Goal: Complete application form: Complete application form

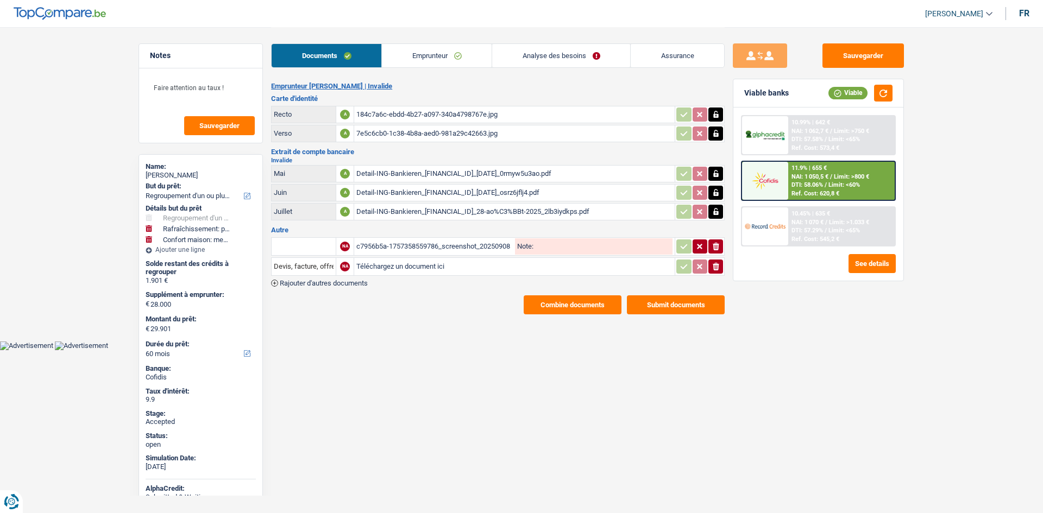
select select "refinancing"
select select "houseOrGarden"
select select "household"
select select "60"
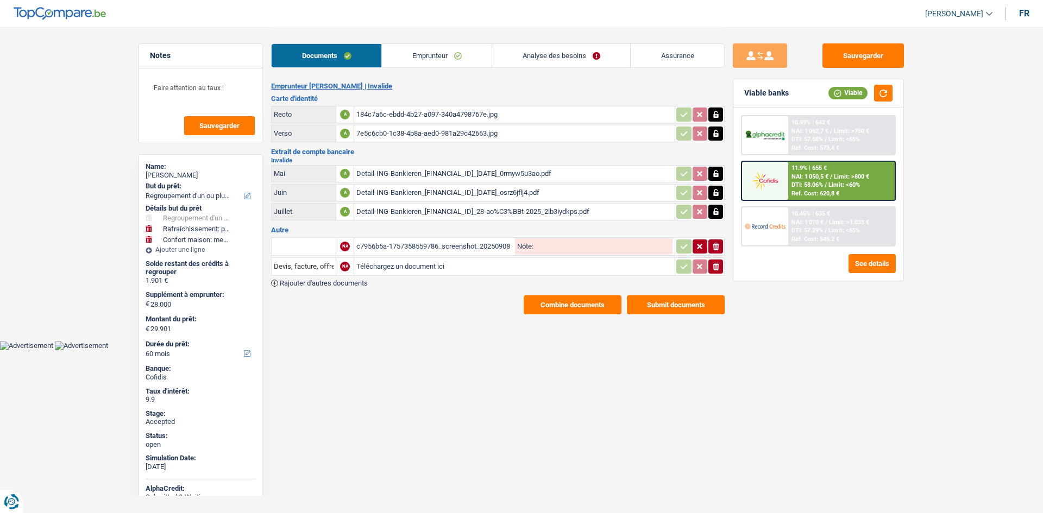
click at [411, 58] on link "Emprunteur" at bounding box center [437, 55] width 110 height 23
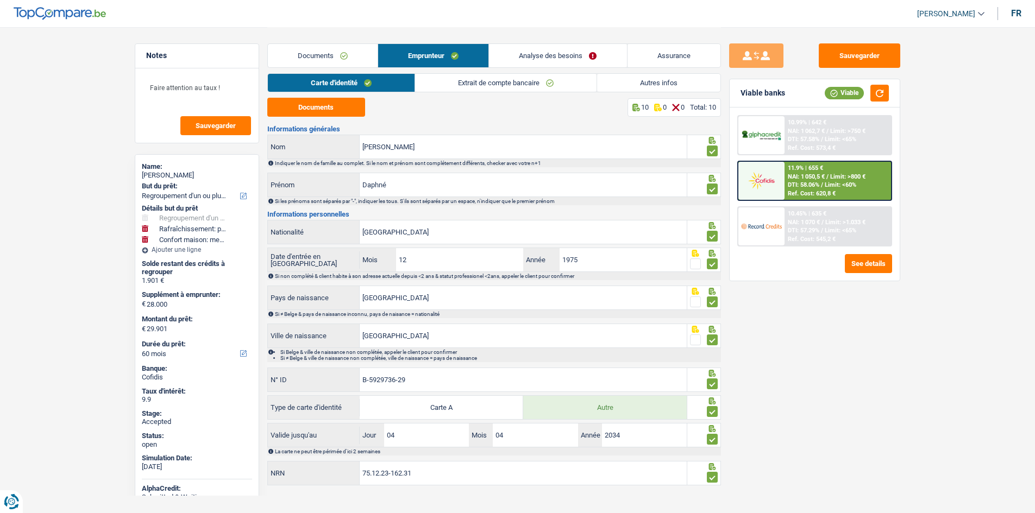
drag, startPoint x: 457, startPoint y: 83, endPoint x: 475, endPoint y: 83, distance: 17.9
click at [458, 83] on link "Extrait de compte bancaire" at bounding box center [505, 83] width 181 height 18
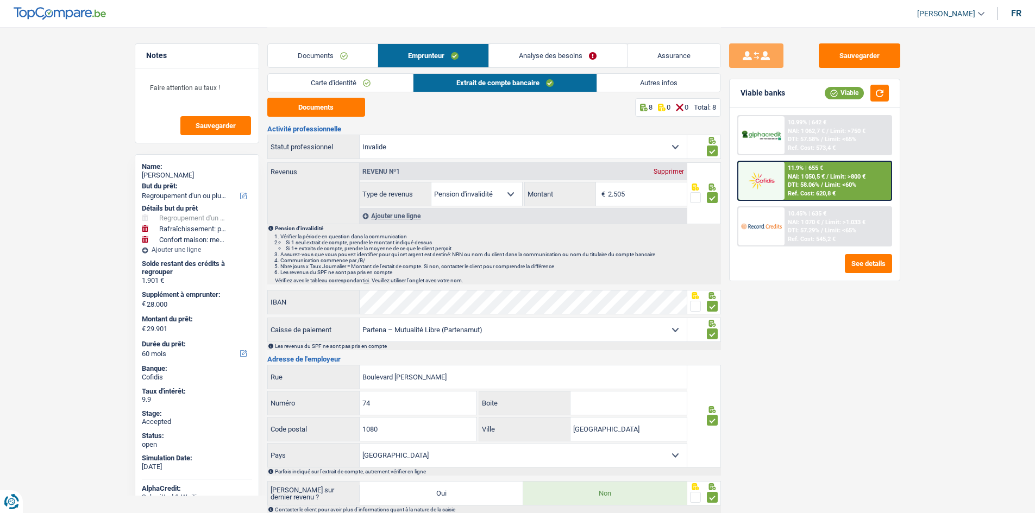
click at [633, 81] on link "Autres infos" at bounding box center [658, 83] width 123 height 18
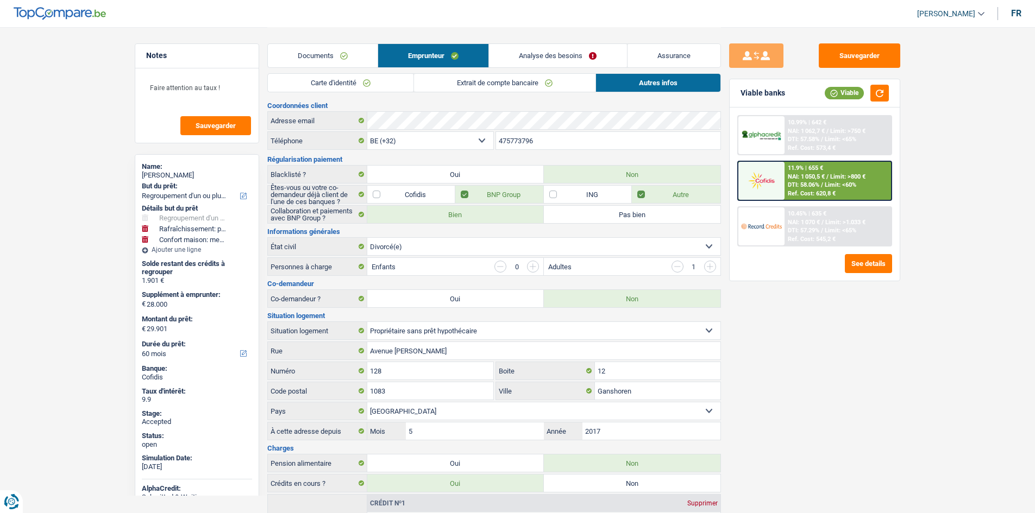
click at [656, 59] on link "Assurance" at bounding box center [673, 55] width 93 height 23
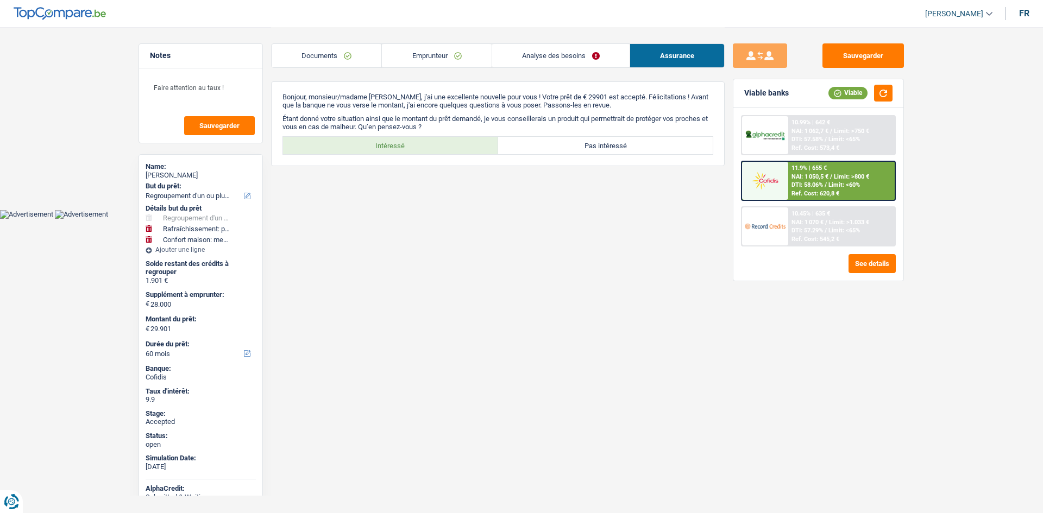
drag, startPoint x: 426, startPoint y: 55, endPoint x: 441, endPoint y: 65, distance: 16.9
click at [427, 55] on link "Emprunteur" at bounding box center [436, 55] width 109 height 23
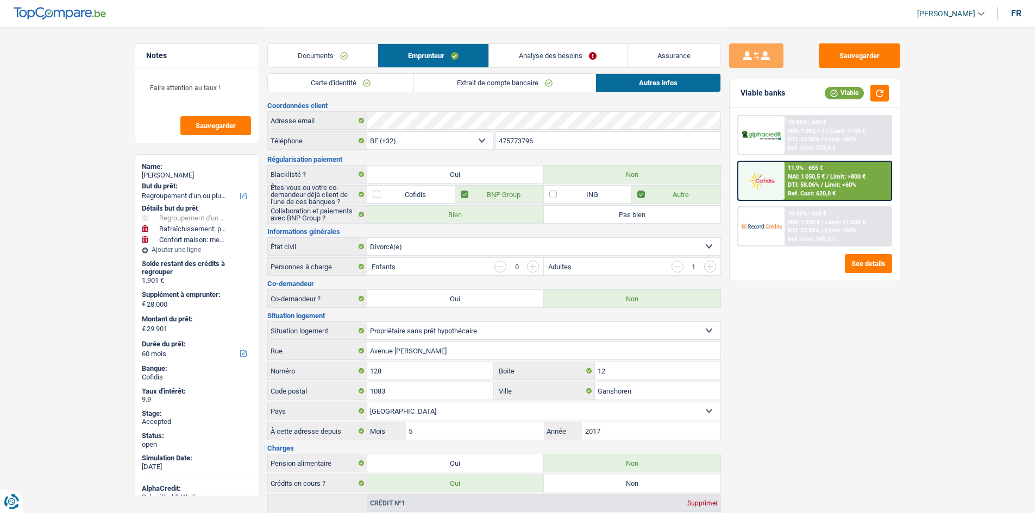
click at [451, 79] on link "Extrait de compte bancaire" at bounding box center [504, 83] width 181 height 18
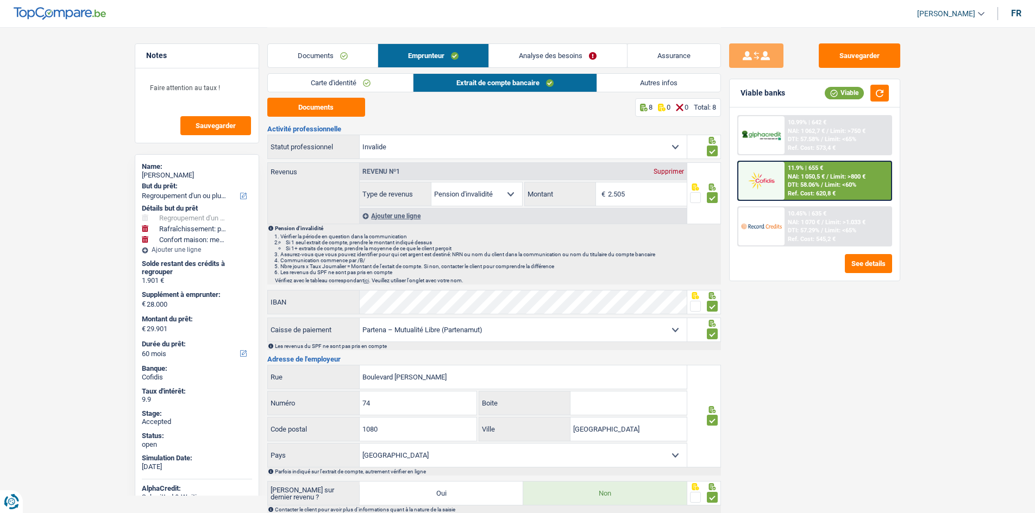
click at [370, 85] on link "Carte d'identité" at bounding box center [341, 83] width 146 height 18
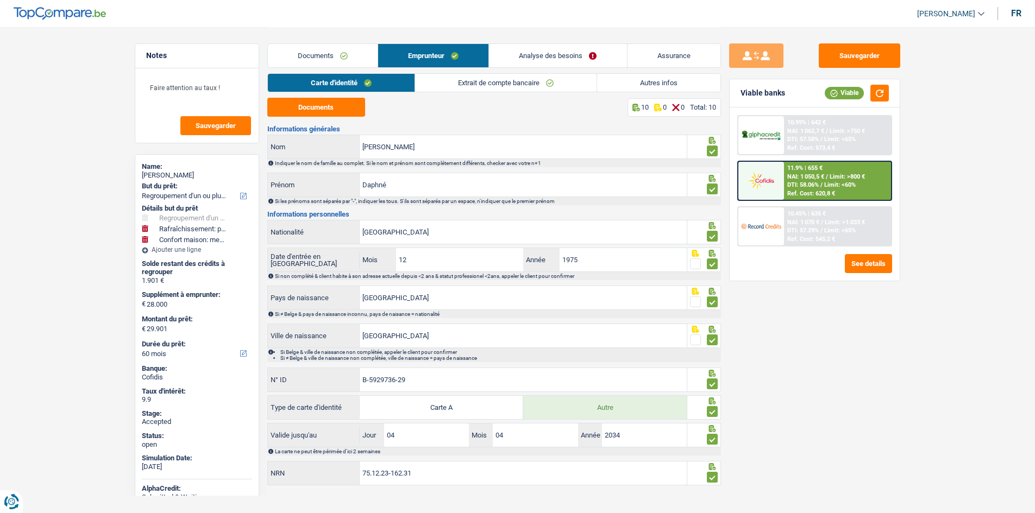
click at [455, 77] on link "Extrait de compte bancaire" at bounding box center [505, 83] width 181 height 18
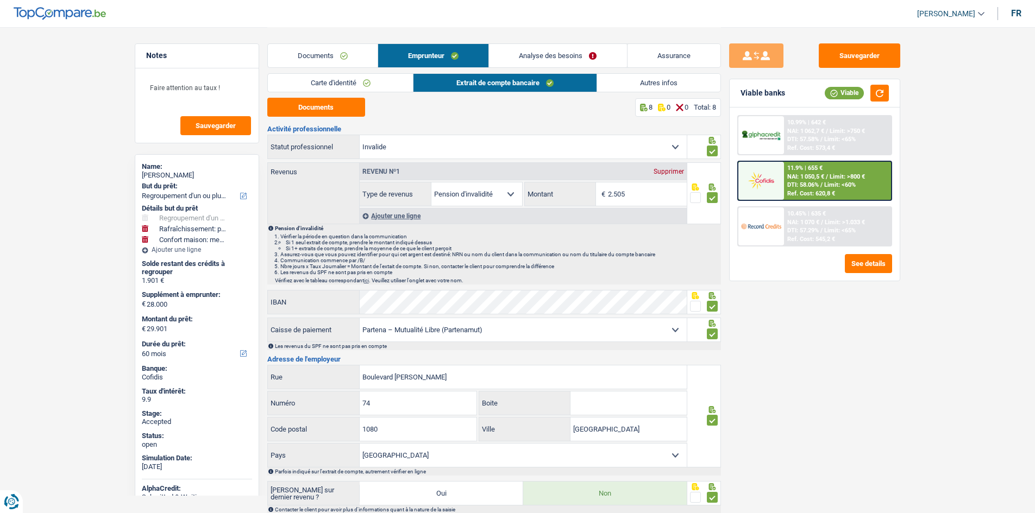
click at [640, 85] on link "Autres infos" at bounding box center [658, 83] width 123 height 18
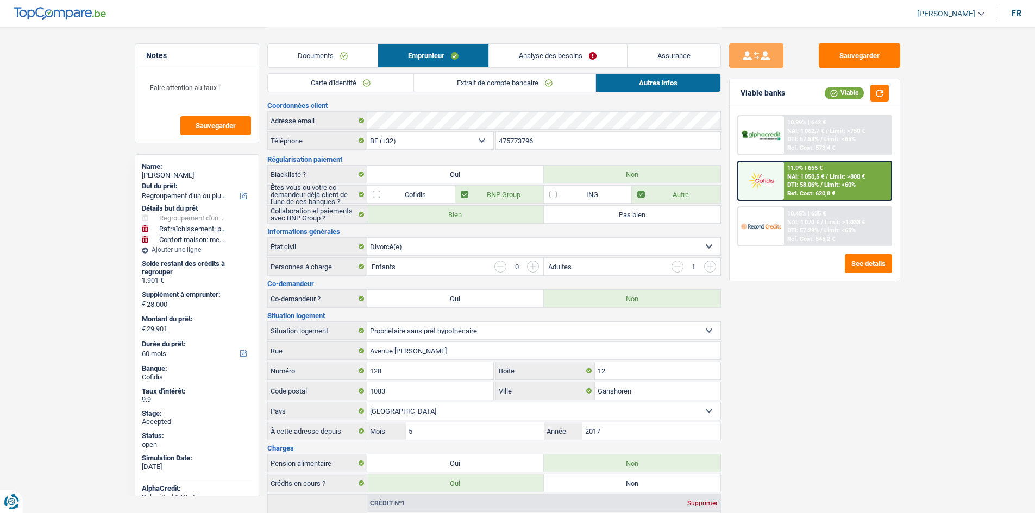
click at [570, 59] on link "Analyse des besoins" at bounding box center [557, 55] width 137 height 23
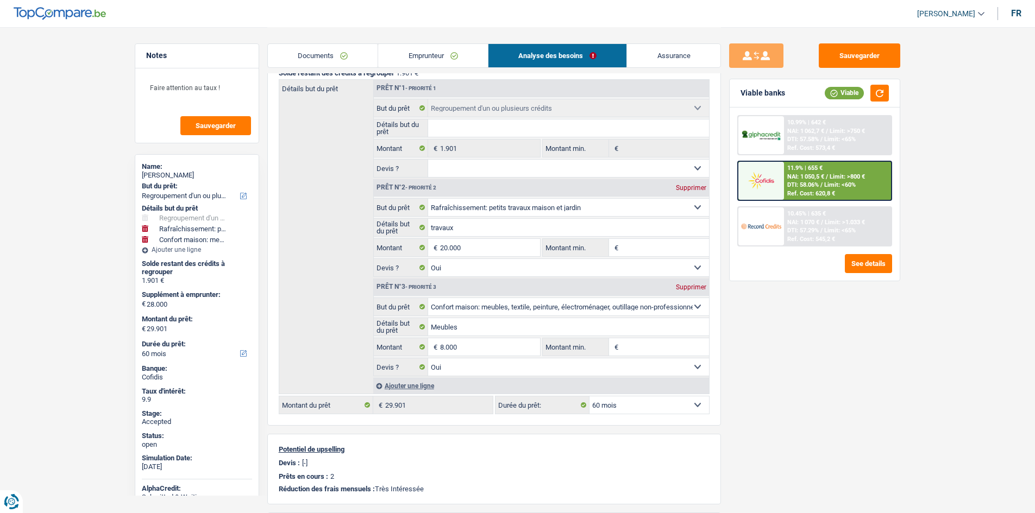
scroll to position [163, 0]
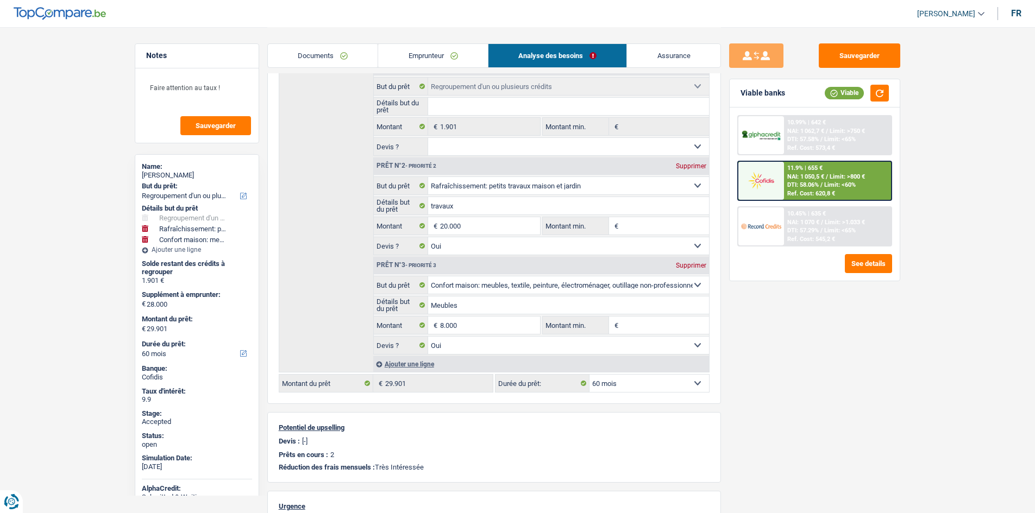
click at [836, 338] on div "Sauvegarder Viable banks Viable 10.99% | 642 € NAI: 1 062,7 € / Limit: >750 € D…" at bounding box center [814, 269] width 187 height 452
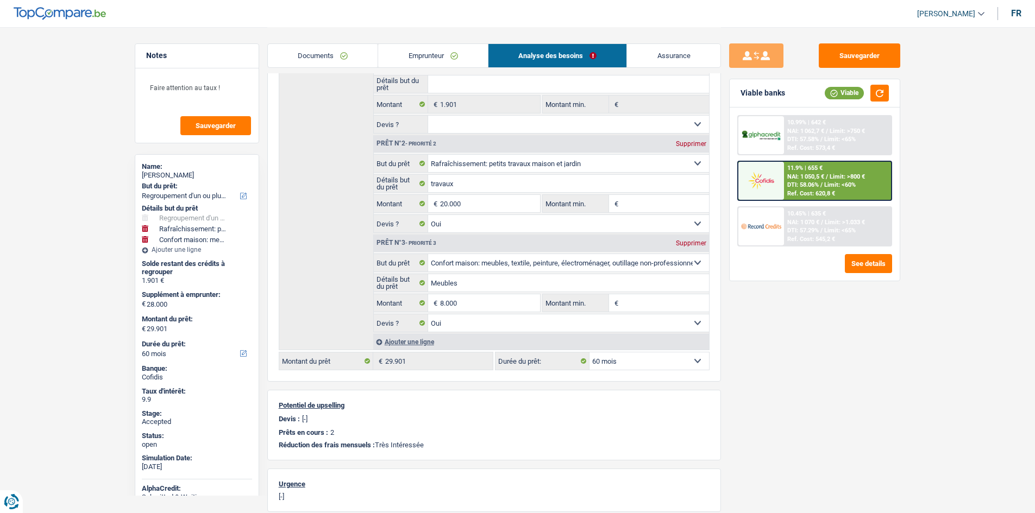
scroll to position [109, 0]
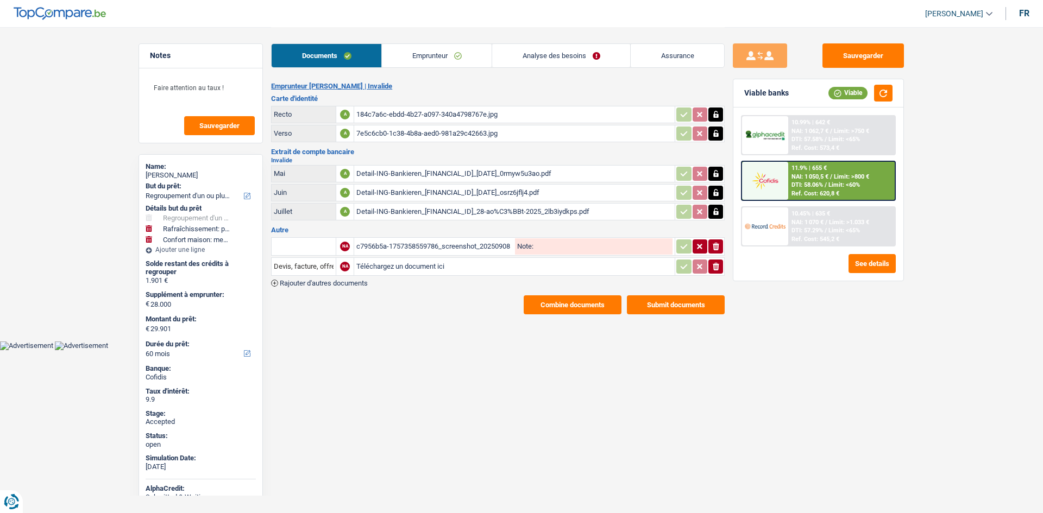
select select "refinancing"
select select "houseOrGarden"
select select "household"
select select "60"
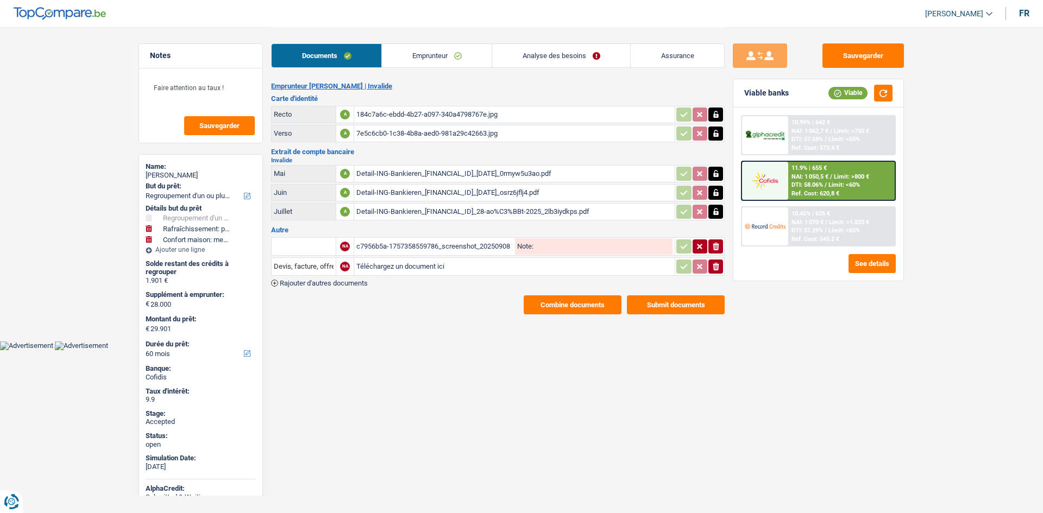
click at [451, 242] on div "c7956b5a-1757358559786_screenshot_20250908_210849_pdf-reader-hi-read.jpg" at bounding box center [434, 246] width 156 height 16
click at [457, 212] on div "Detail-ING-Bankieren_[FINANCIAL_ID]_28-ao%C3%BBt-2025_2lb3iydkps.pdf" at bounding box center [514, 212] width 316 height 16
click at [483, 191] on div "Detail-ING-Bankieren_[FINANCIAL_ID]_[DATE]_osrz6jflj4.pdf" at bounding box center [514, 193] width 316 height 16
click at [468, 166] on div "Detail-ING-Bankieren_[FINANCIAL_ID]_[DATE]_0rmyw5u3ao.pdf" at bounding box center [514, 174] width 316 height 16
drag, startPoint x: 511, startPoint y: 56, endPoint x: 502, endPoint y: 64, distance: 12.3
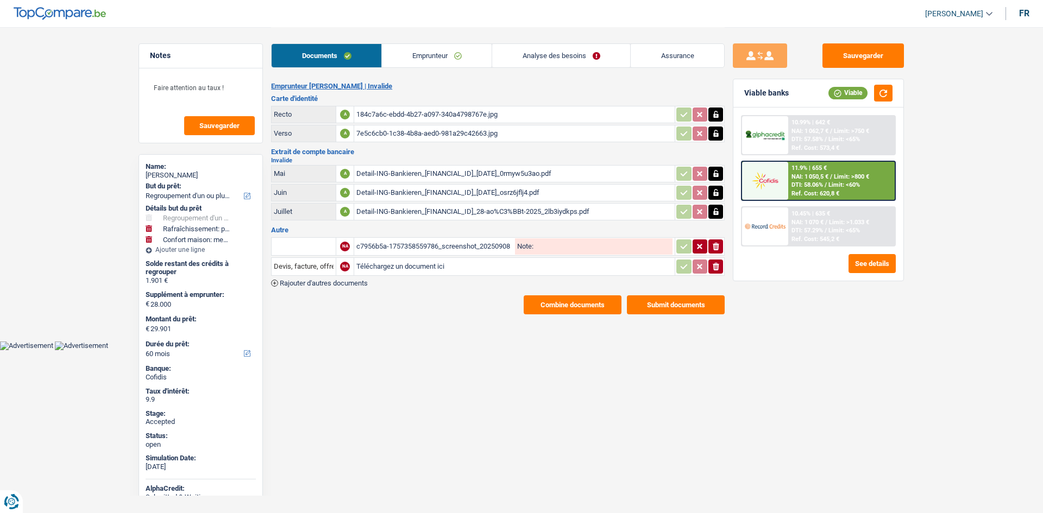
click at [511, 56] on link "Analyse des besoins" at bounding box center [561, 55] width 138 height 23
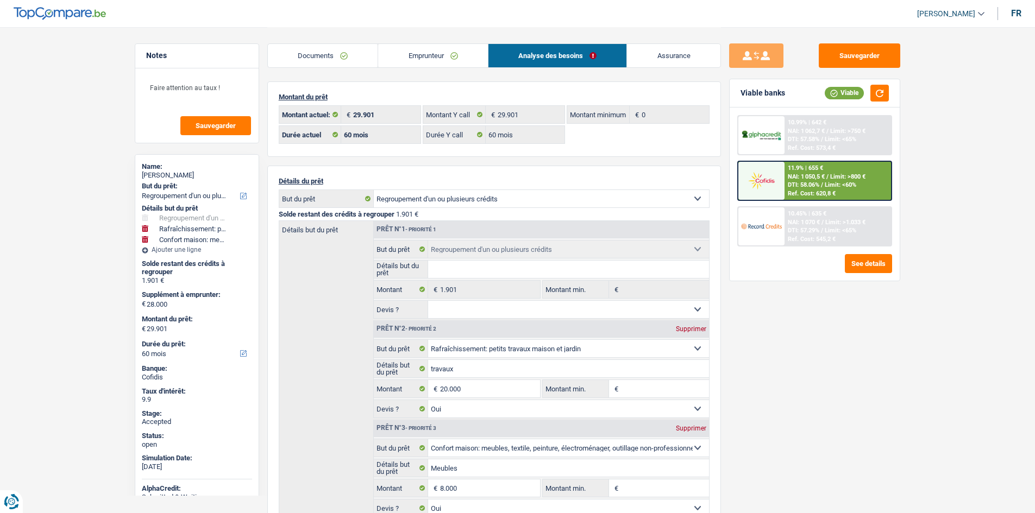
click at [464, 59] on link "Emprunteur" at bounding box center [433, 55] width 110 height 23
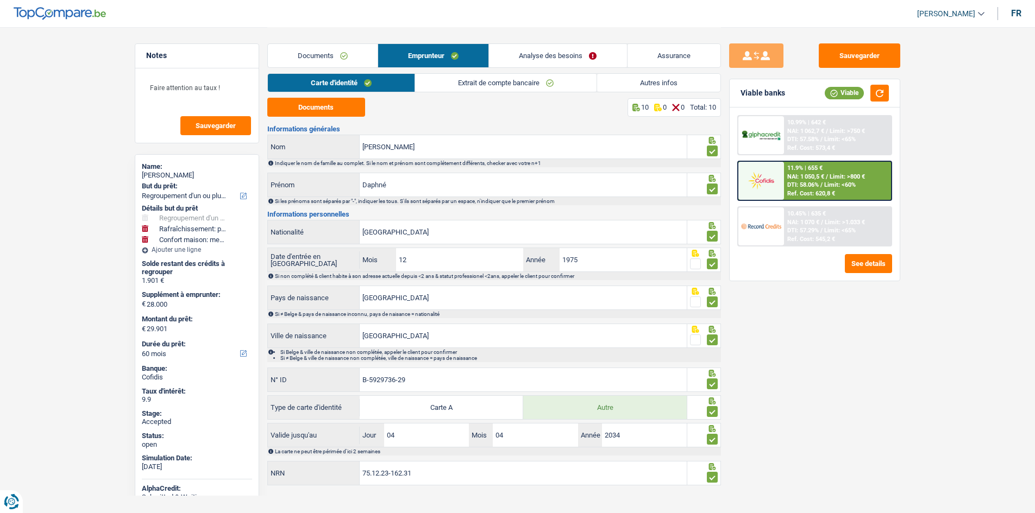
click at [505, 84] on link "Extrait de compte bancaire" at bounding box center [505, 83] width 181 height 18
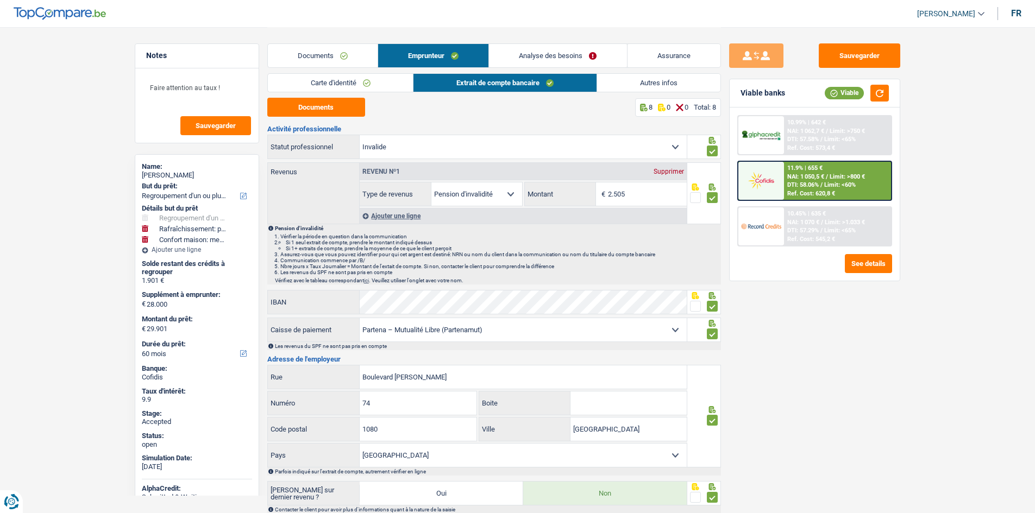
click at [596, 58] on link "Analyse des besoins" at bounding box center [557, 55] width 137 height 23
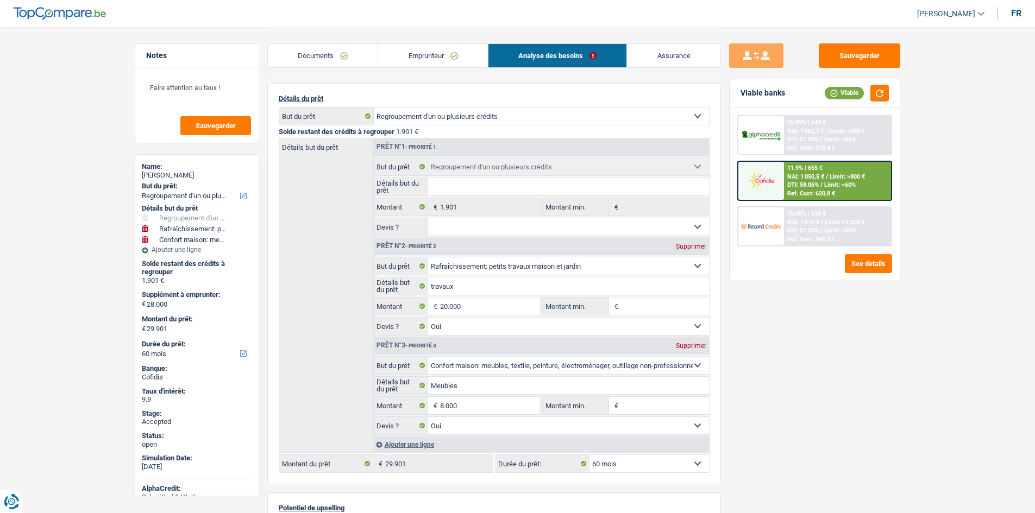
scroll to position [163, 0]
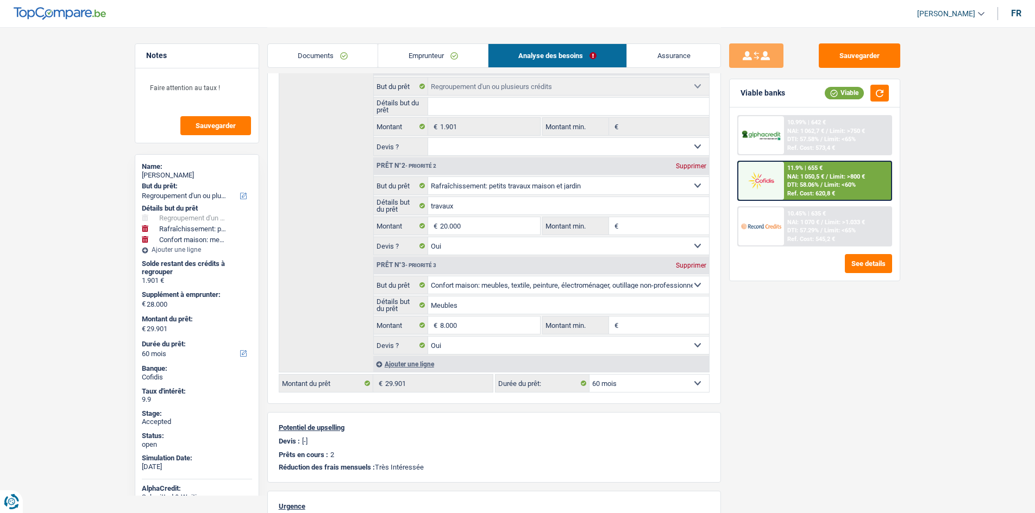
click at [895, 351] on div "Sauvegarder Viable banks Viable 10.99% | 642 € NAI: 1 062,7 € / Limit: >750 € D…" at bounding box center [814, 269] width 187 height 452
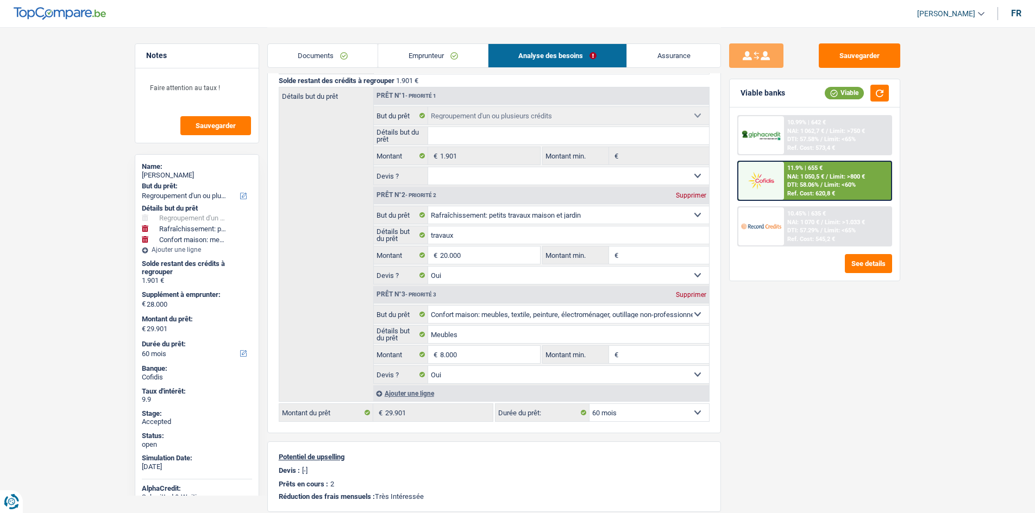
scroll to position [4, 0]
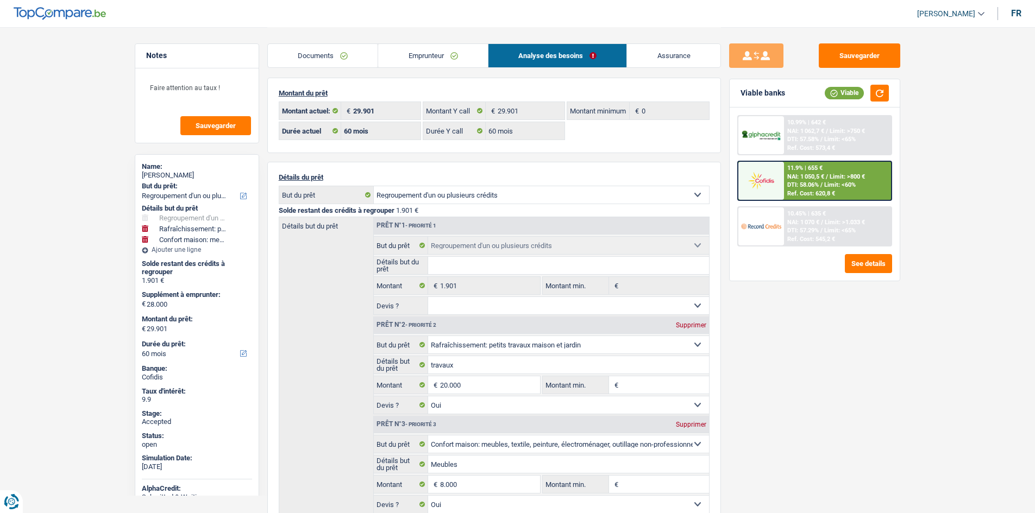
click at [106, 234] on main "Notes Faire attention au taux ! Sauvegarder Name: Daphné Ramos Rosa But du prêt…" at bounding box center [517, 440] width 1035 height 889
click at [853, 376] on div "Sauvegarder Viable banks Viable 10.99% | 642 € NAI: 1 062,7 € / Limit: >750 € D…" at bounding box center [814, 269] width 187 height 452
click at [851, 370] on div "Sauvegarder Viable banks Viable 10.99% | 642 € NAI: 1 062,7 € / Limit: >750 € D…" at bounding box center [814, 269] width 187 height 452
drag, startPoint x: 857, startPoint y: 376, endPoint x: 842, endPoint y: 406, distance: 33.5
click at [842, 406] on div "Sauvegarder Viable banks Viable 10.99% | 642 € NAI: 1 062,7 € / Limit: >750 € D…" at bounding box center [814, 269] width 187 height 452
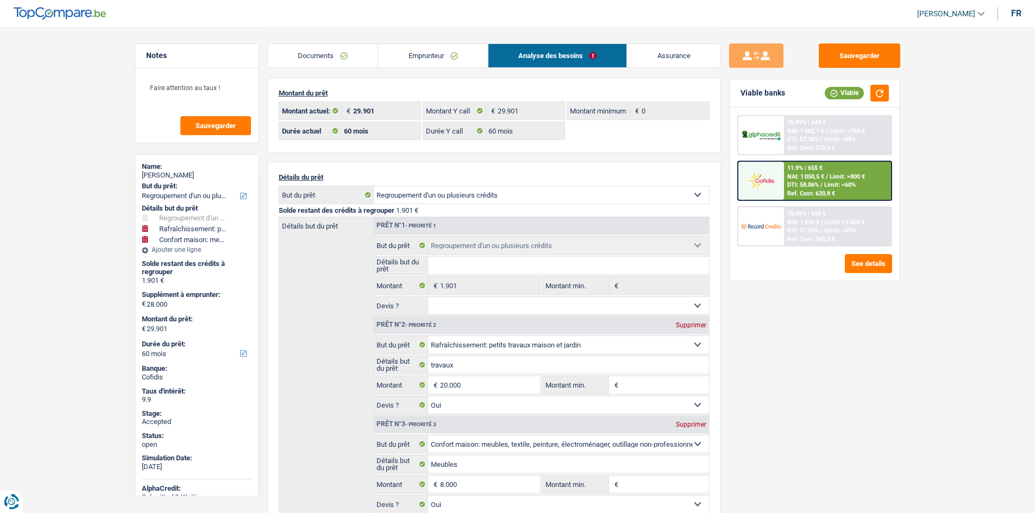
click at [800, 392] on div "Sauvegarder Viable banks Viable 10.99% | 642 € NAI: 1 062,7 € / Limit: >750 € D…" at bounding box center [814, 269] width 187 height 452
click at [862, 342] on div "Sauvegarder Viable banks Viable 10.99% | 642 € NAI: 1 062,7 € / Limit: >750 € D…" at bounding box center [814, 269] width 187 height 452
click at [729, 358] on div "Sauvegarder Viable banks Viable 10.99% | 642 € NAI: 1 062,7 € / Limit: >750 € D…" at bounding box center [814, 269] width 187 height 452
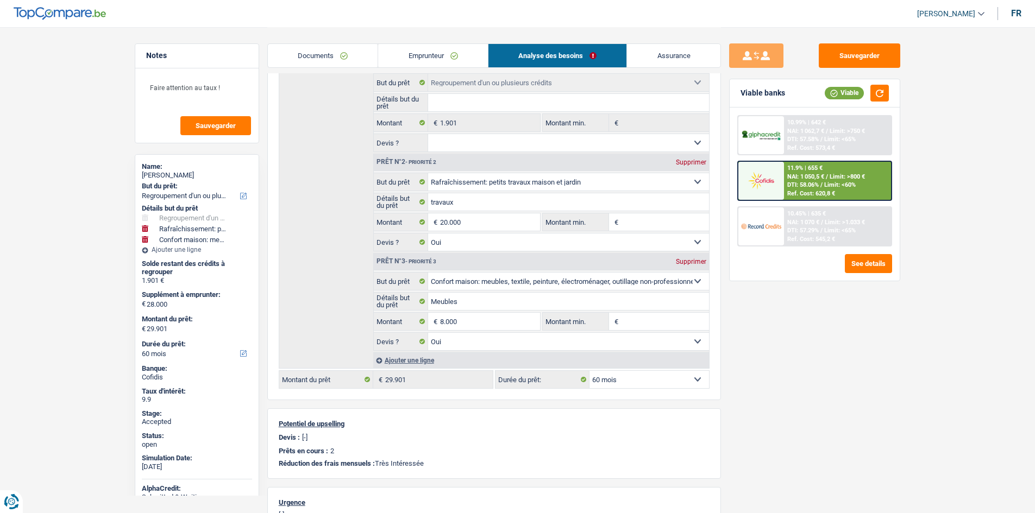
scroll to position [58, 0]
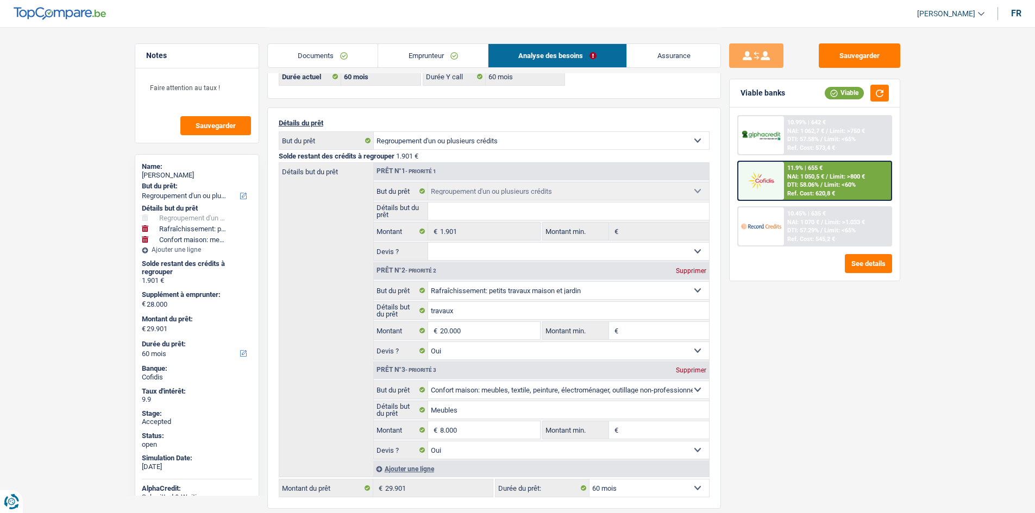
click at [439, 232] on span "€" at bounding box center [434, 231] width 12 height 17
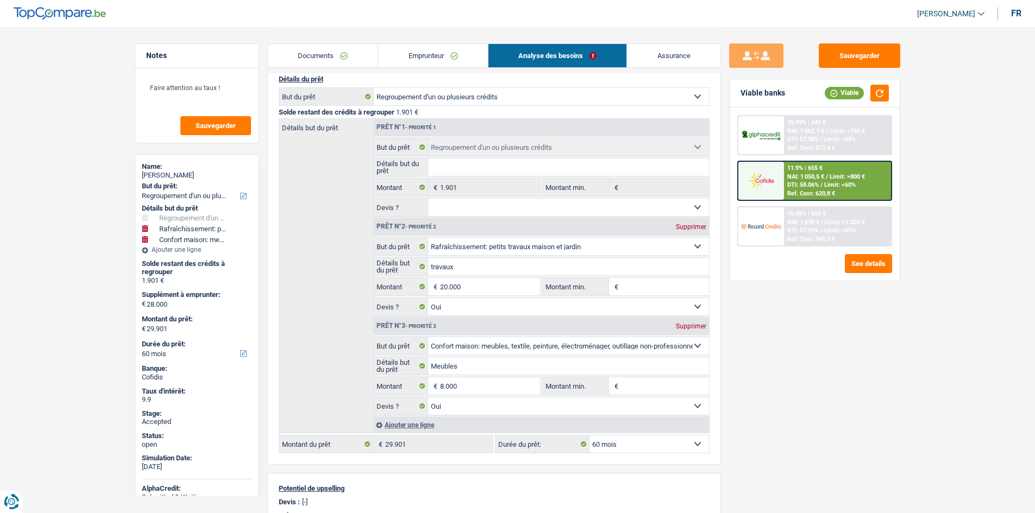
scroll to position [167, 0]
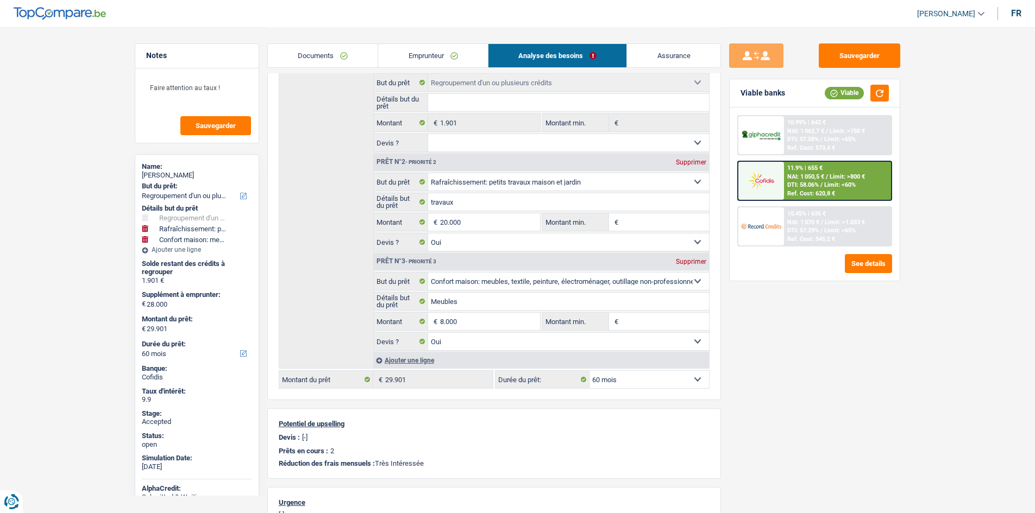
click at [802, 378] on div "Sauvegarder Viable banks Viable 10.99% | 642 € NAI: 1 062,7 € / Limit: >750 € D…" at bounding box center [814, 269] width 187 height 452
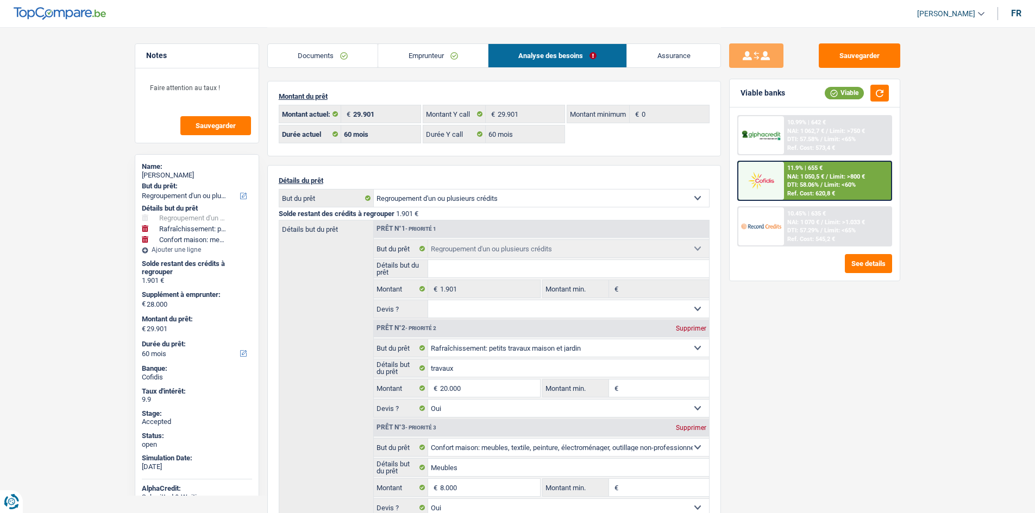
scroll to position [0, 0]
click at [865, 399] on div "Sauvegarder Viable banks Viable 10.99% | 642 € NAI: 1 062,7 € / Limit: >750 € D…" at bounding box center [814, 269] width 187 height 452
click at [836, 391] on div "Sauvegarder Viable banks Viable 10.99% | 642 € NAI: 1 062,7 € / Limit: >750 € D…" at bounding box center [814, 269] width 187 height 452
click at [404, 55] on link "Emprunteur" at bounding box center [433, 55] width 110 height 23
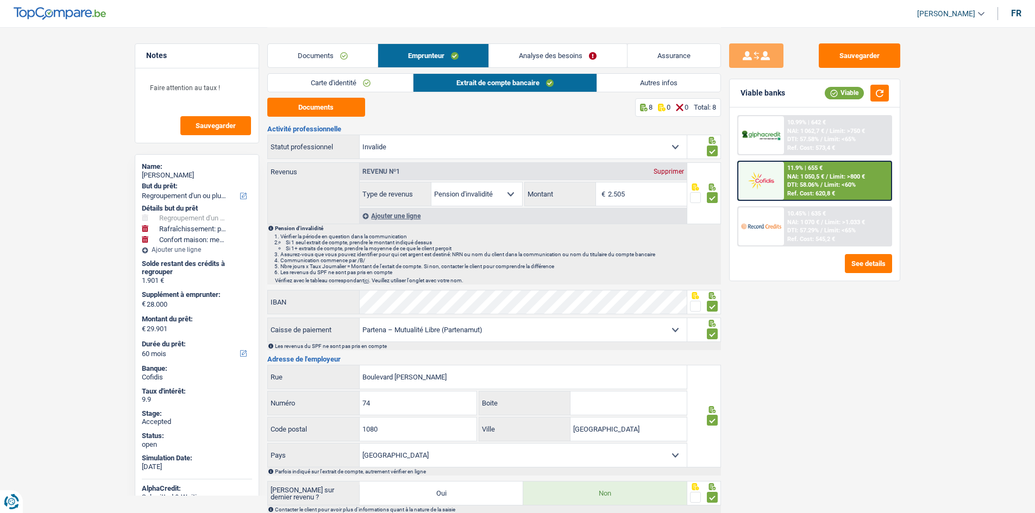
click at [379, 81] on link "Carte d'identité" at bounding box center [341, 83] width 146 height 18
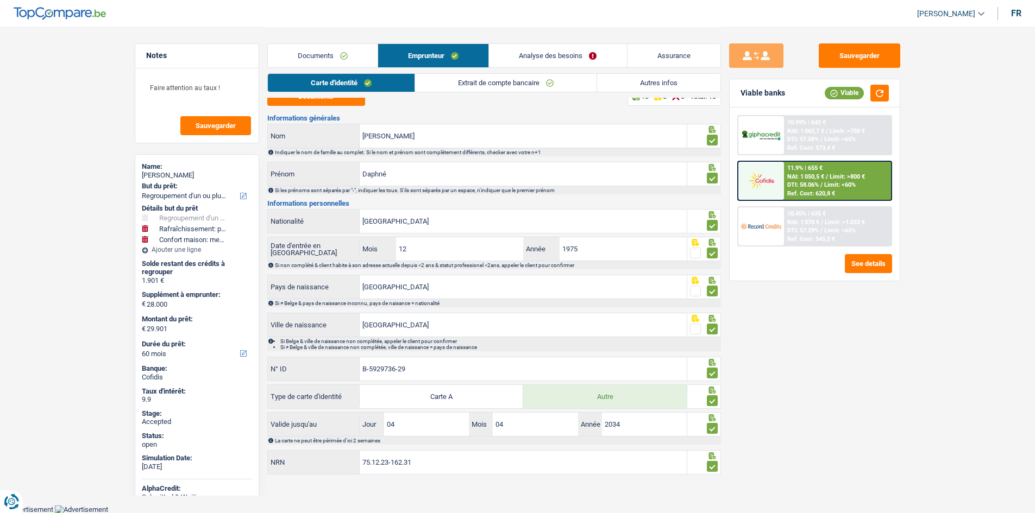
click at [637, 84] on link "Autres infos" at bounding box center [658, 83] width 123 height 18
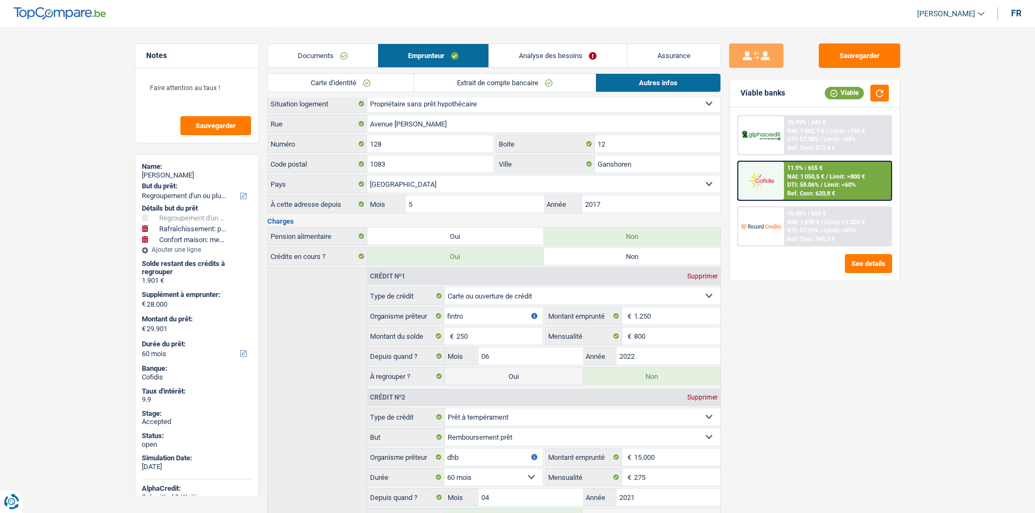
scroll to position [332, 0]
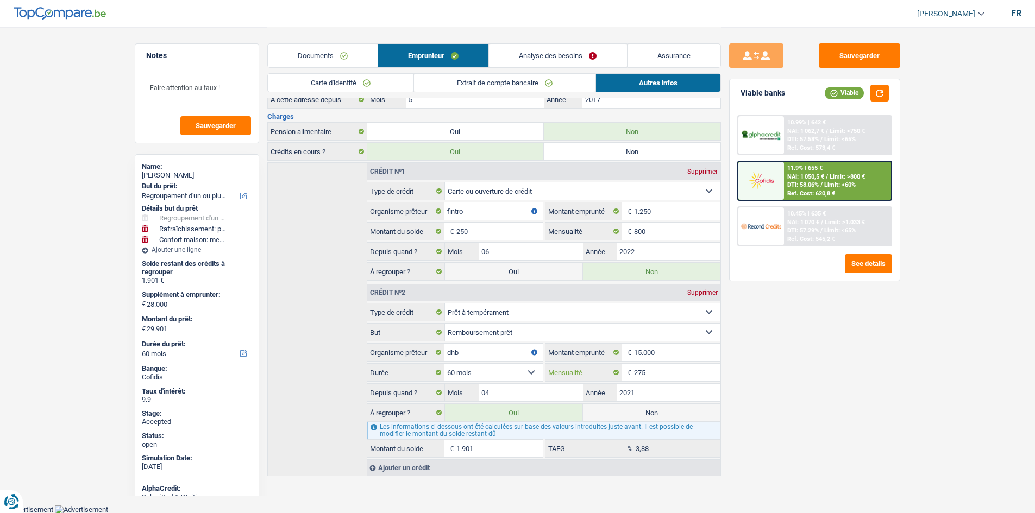
click at [681, 373] on input "275" at bounding box center [677, 372] width 86 height 17
click at [816, 352] on div "Sauvegarder Viable banks Viable 10.99% | 642 € NAI: 1 062,7 € / Limit: >750 € D…" at bounding box center [814, 269] width 187 height 452
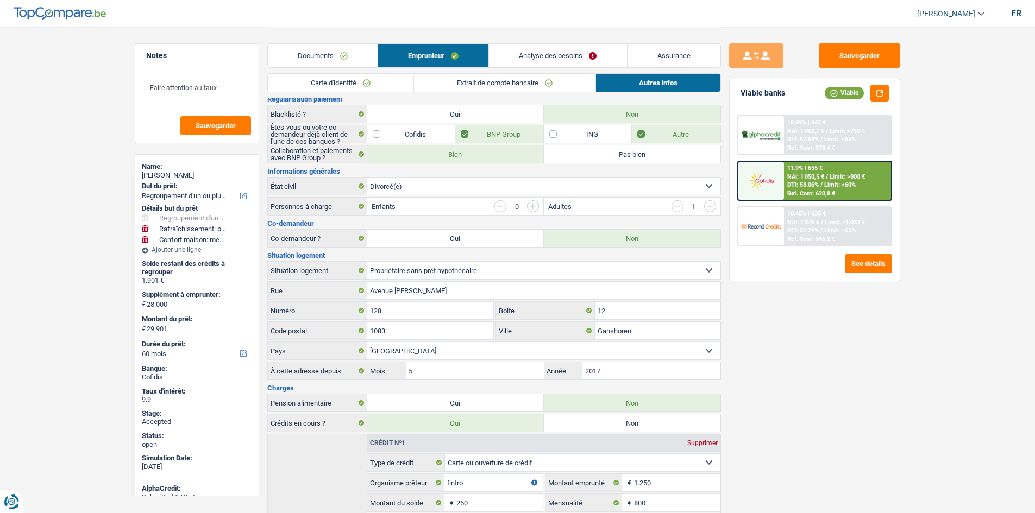
scroll to position [0, 0]
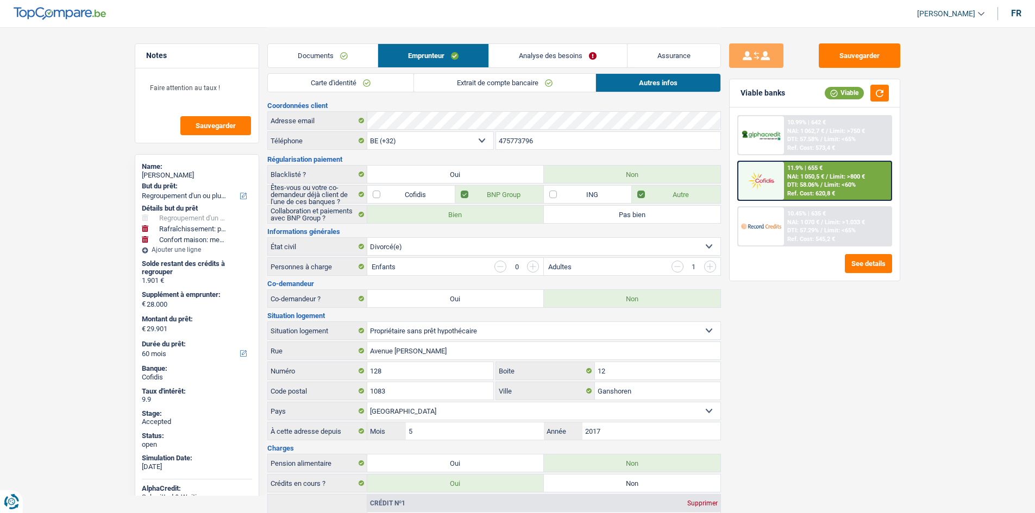
click at [345, 55] on link "Documents" at bounding box center [323, 55] width 110 height 23
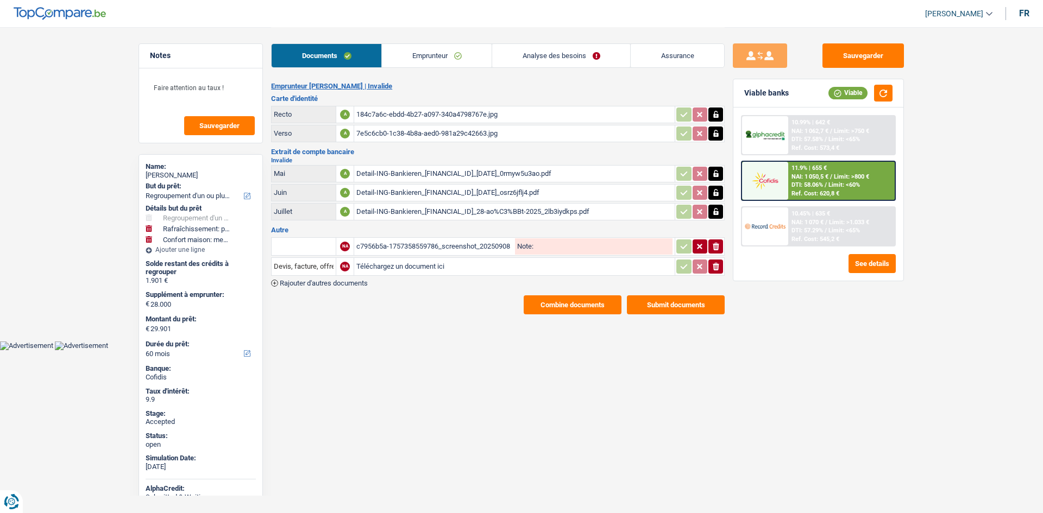
click at [404, 54] on link "Emprunteur" at bounding box center [437, 55] width 110 height 23
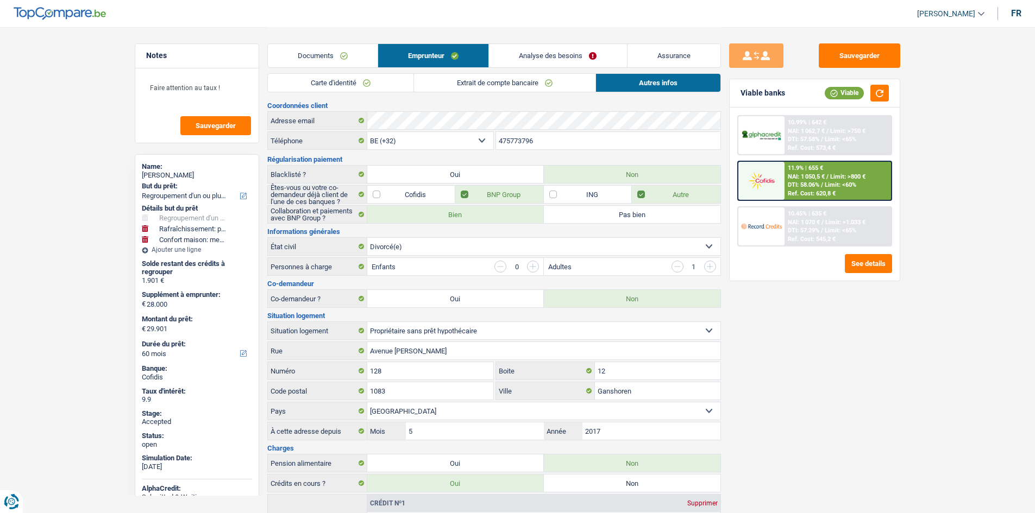
click at [354, 82] on link "Carte d'identité" at bounding box center [341, 83] width 146 height 18
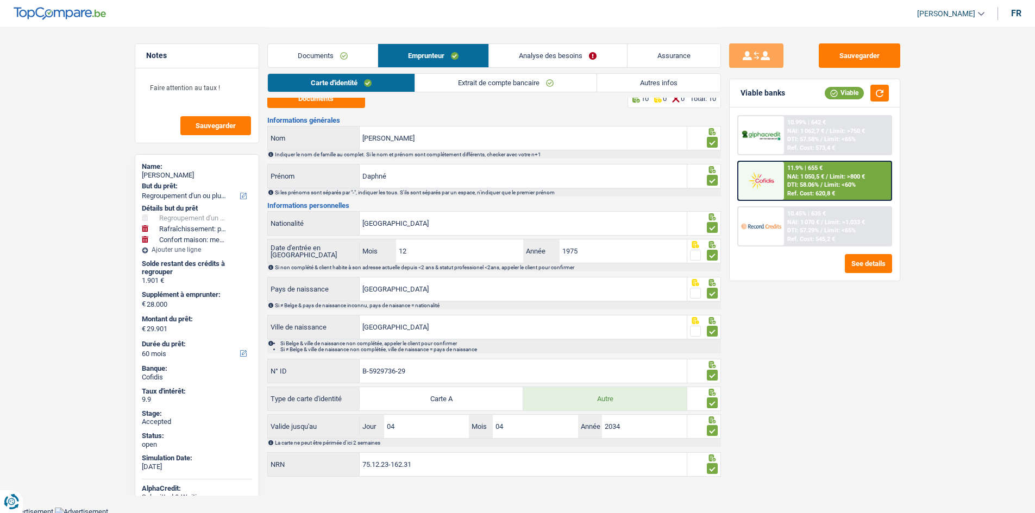
scroll to position [11, 0]
click at [470, 84] on link "Extrait de compte bancaire" at bounding box center [505, 83] width 181 height 18
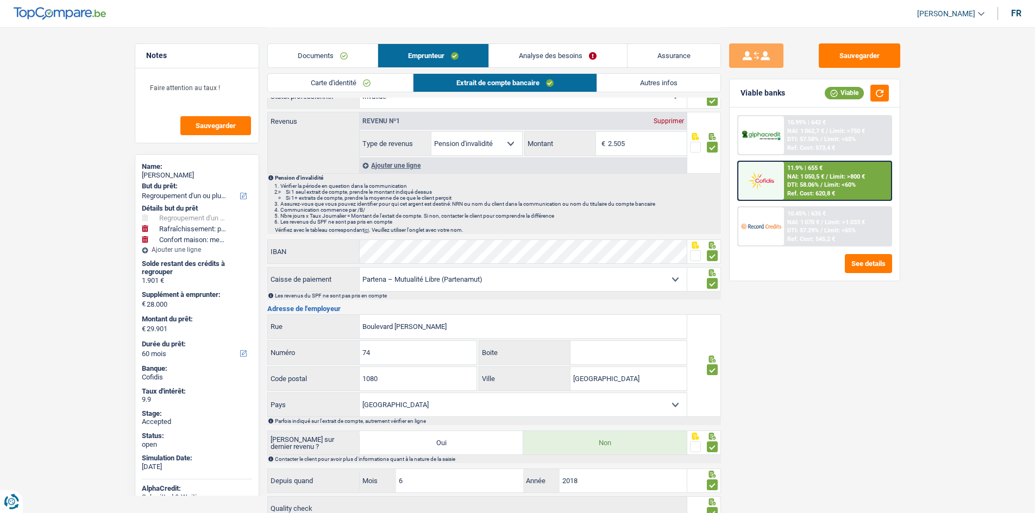
scroll to position [0, 0]
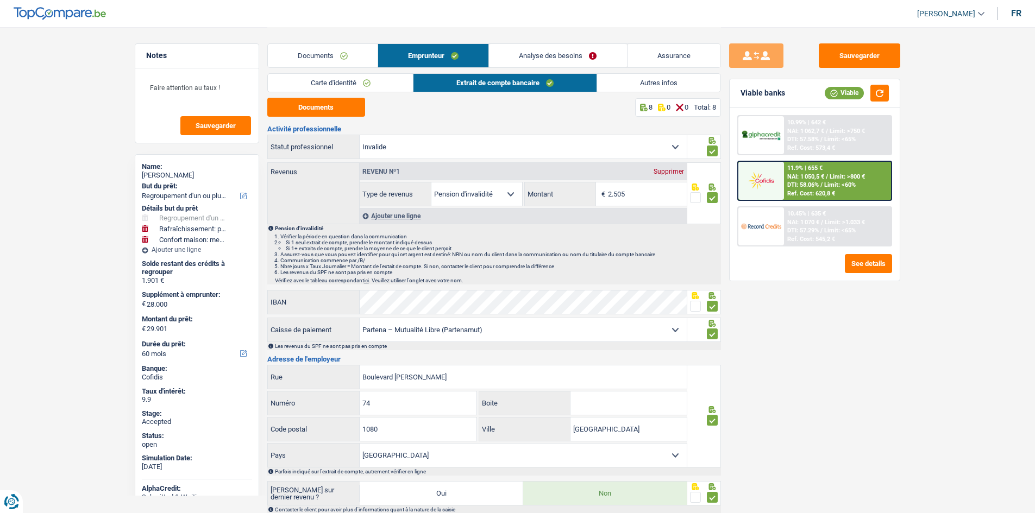
click at [623, 88] on link "Autres infos" at bounding box center [658, 83] width 123 height 18
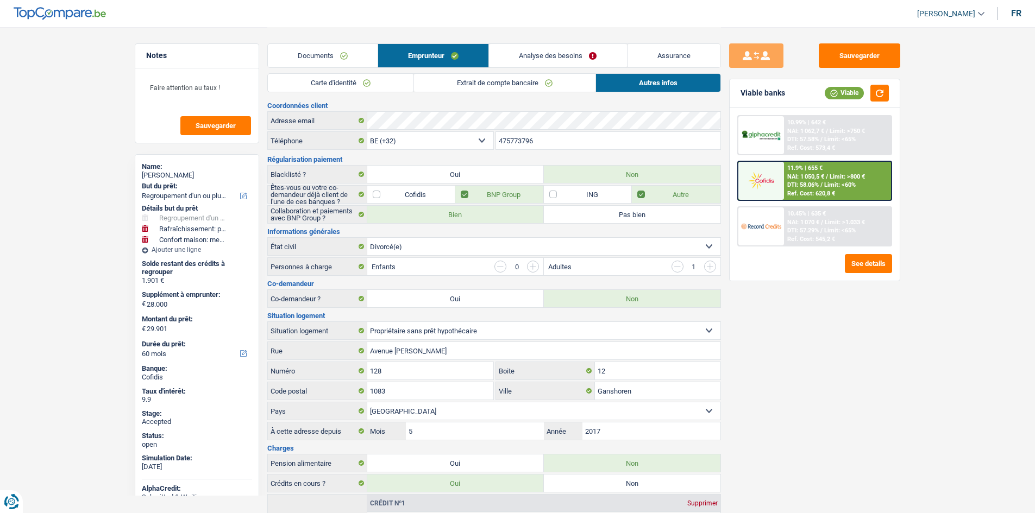
click at [555, 51] on link "Analyse des besoins" at bounding box center [557, 55] width 137 height 23
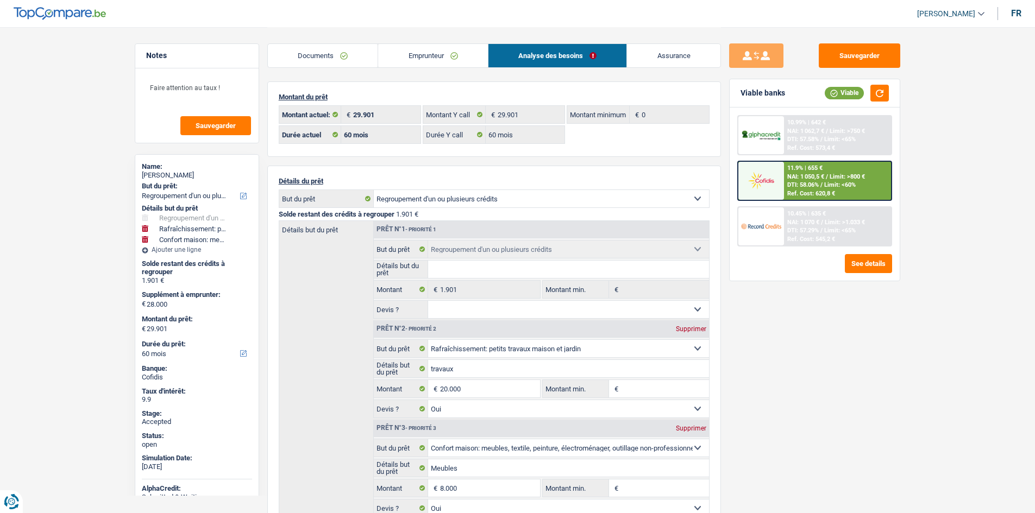
click at [839, 391] on div "Sauvegarder Viable banks Viable 10.99% | 642 € NAI: 1 062,7 € / Limit: >750 € D…" at bounding box center [814, 269] width 187 height 452
click at [792, 376] on div "Sauvegarder Viable banks Viable 10.99% | 642 € NAI: 1 062,7 € / Limit: >750 € D…" at bounding box center [814, 269] width 187 height 452
click at [58, 154] on main "Notes Faire attention au taux ! Sauvegarder Name: Daphné Ramos Rosa But du prêt…" at bounding box center [517, 444] width 1035 height 889
click at [111, 192] on main "Notes Faire attention au taux ! Sauvegarder Name: Daphné Ramos Rosa But du prêt…" at bounding box center [517, 444] width 1035 height 889
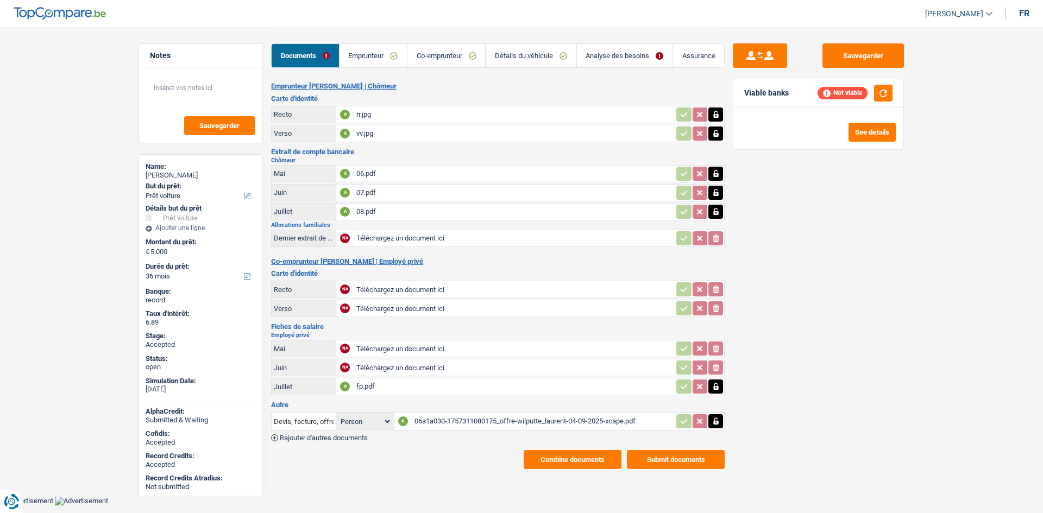
select select "car"
select select "36"
click at [386, 53] on link "Emprunteur" at bounding box center [372, 55] width 67 height 23
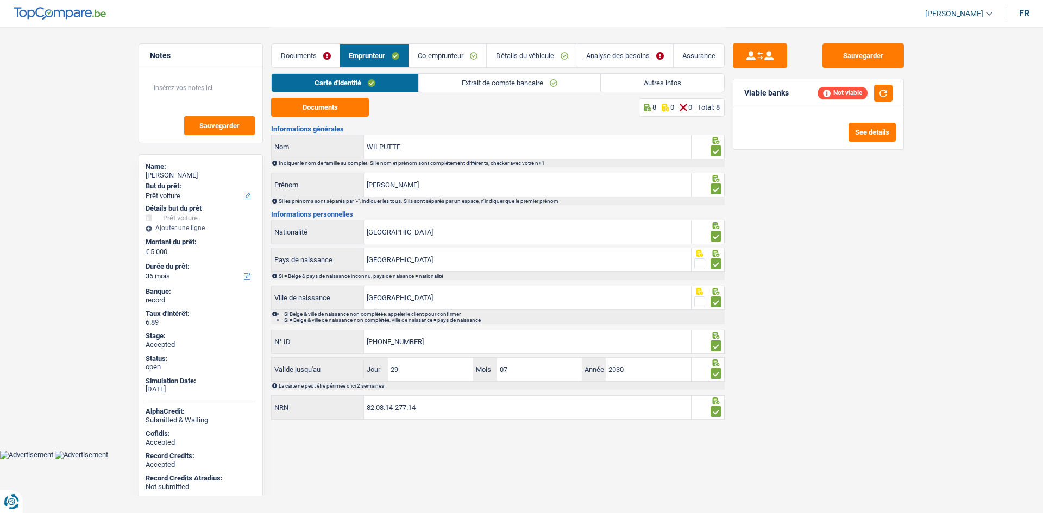
click at [469, 87] on link "Extrait de compte bancaire" at bounding box center [509, 83] width 181 height 18
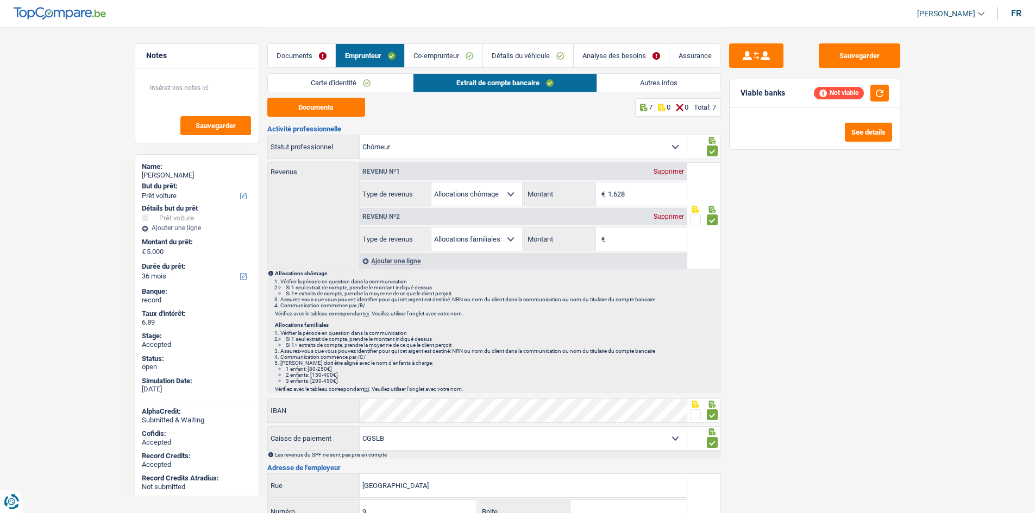
click at [655, 83] on link "Autres infos" at bounding box center [658, 83] width 123 height 18
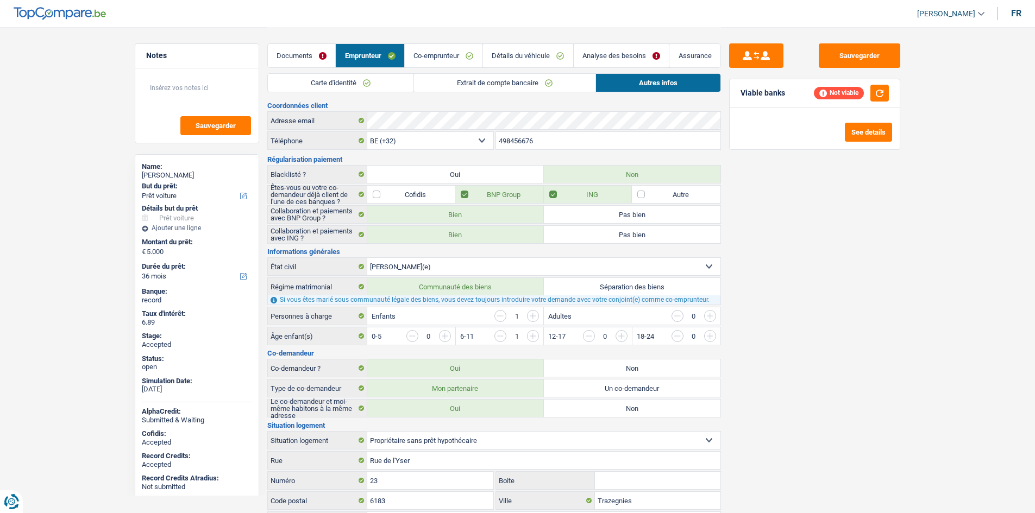
click at [898, 306] on div "Sauvegarder Viable banks Not viable See details" at bounding box center [814, 269] width 187 height 452
click at [316, 49] on link "Documents" at bounding box center [302, 55] width 68 height 23
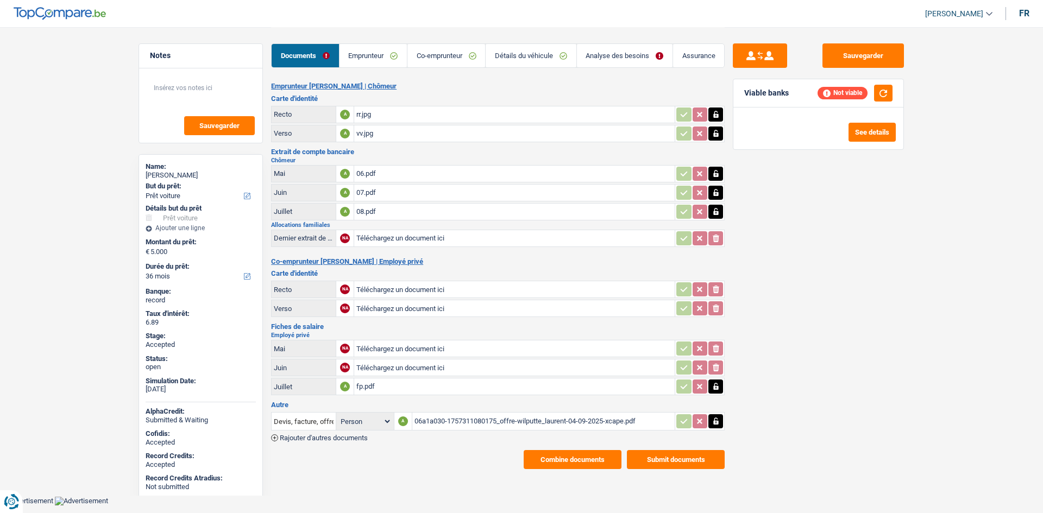
click at [443, 115] on div "rr.jpg" at bounding box center [514, 114] width 316 height 16
click at [431, 139] on div "vv.jpg" at bounding box center [514, 133] width 316 height 16
click at [454, 170] on div "06.pdf" at bounding box center [514, 174] width 316 height 16
click at [426, 189] on div "07.pdf" at bounding box center [514, 193] width 316 height 16
click at [455, 216] on div "08.pdf" at bounding box center [514, 212] width 316 height 16
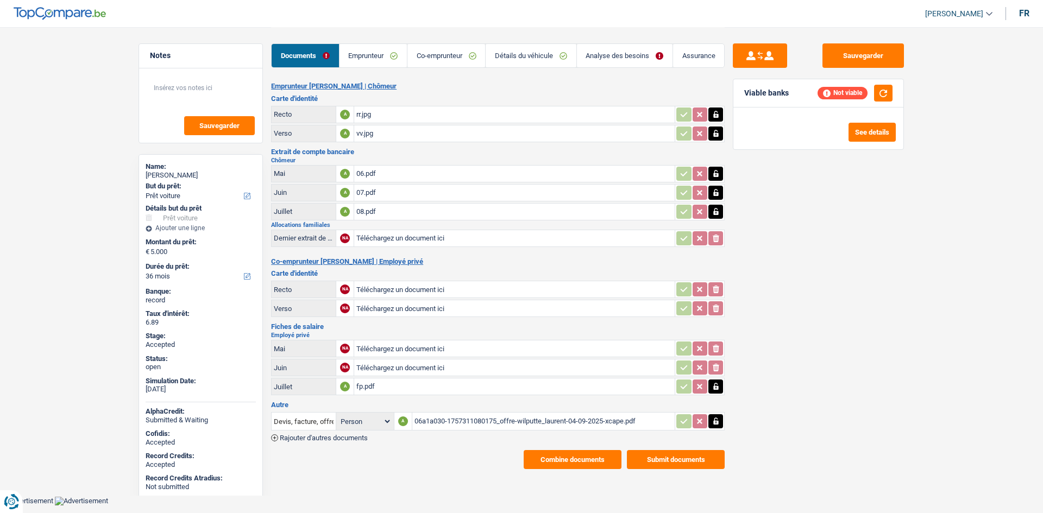
click at [445, 390] on div "fp.pdf" at bounding box center [514, 387] width 316 height 16
click at [530, 54] on link "Détails du véhicule" at bounding box center [531, 55] width 90 height 23
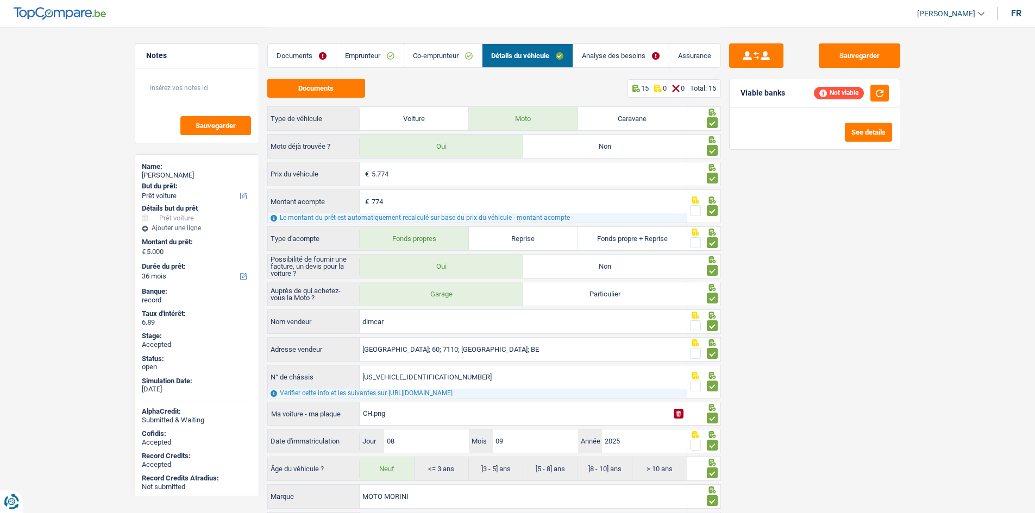
click at [427, 47] on link "Co-emprunteur" at bounding box center [443, 55] width 78 height 23
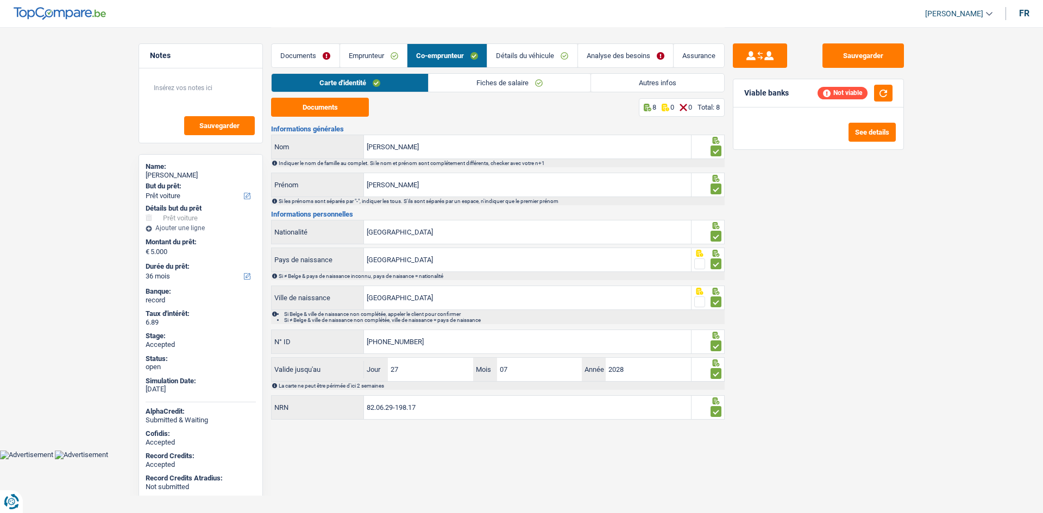
click at [574, 83] on link "Fiches de salaire" at bounding box center [510, 83] width 162 height 18
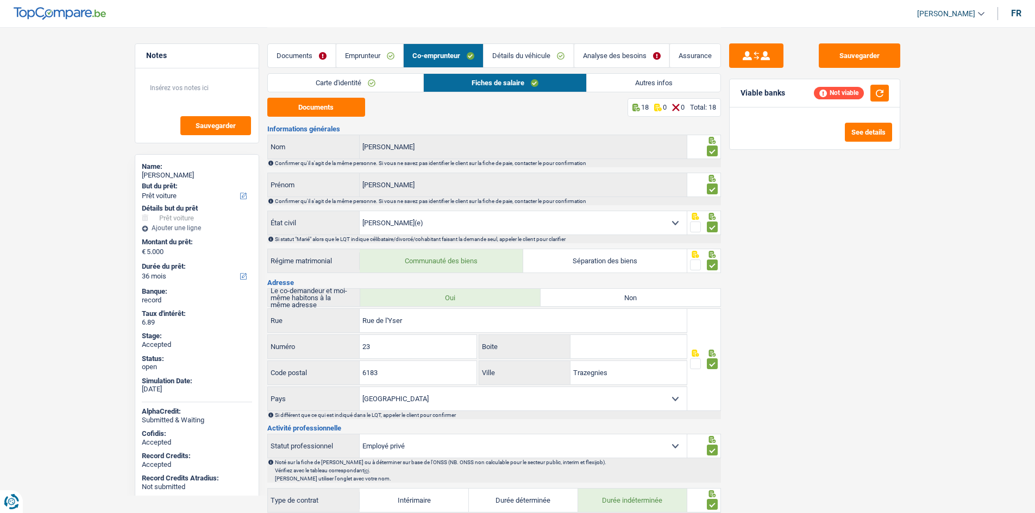
click at [567, 57] on link "Détails du véhicule" at bounding box center [528, 55] width 90 height 23
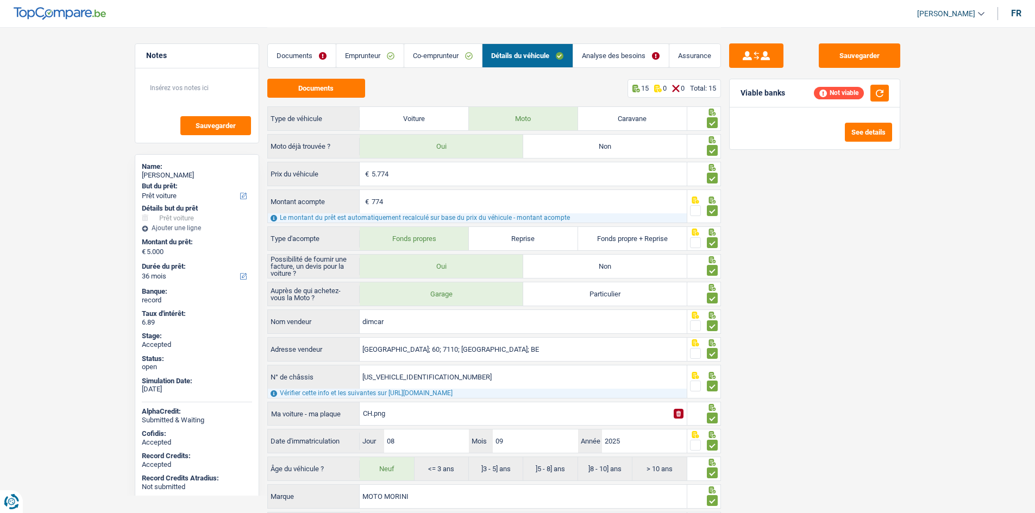
click at [632, 57] on link "Analyse des besoins" at bounding box center [621, 55] width 96 height 23
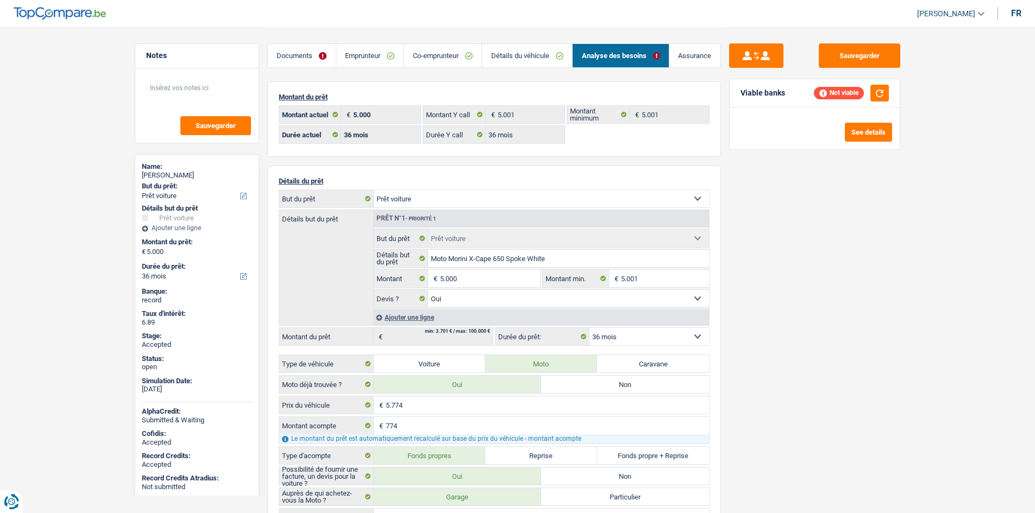
click at [519, 52] on link "Détails du véhicule" at bounding box center [527, 55] width 90 height 23
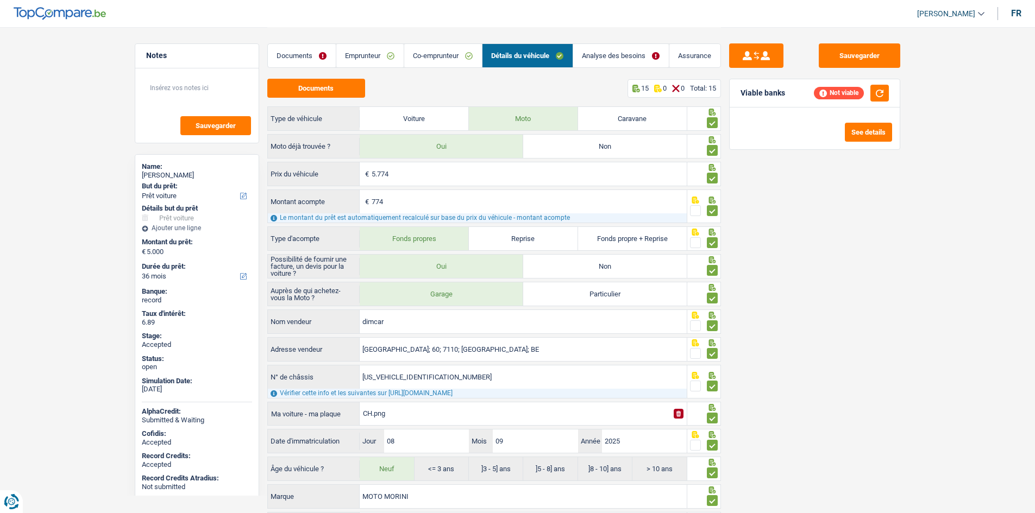
click at [449, 55] on link "Co-emprunteur" at bounding box center [443, 55] width 78 height 23
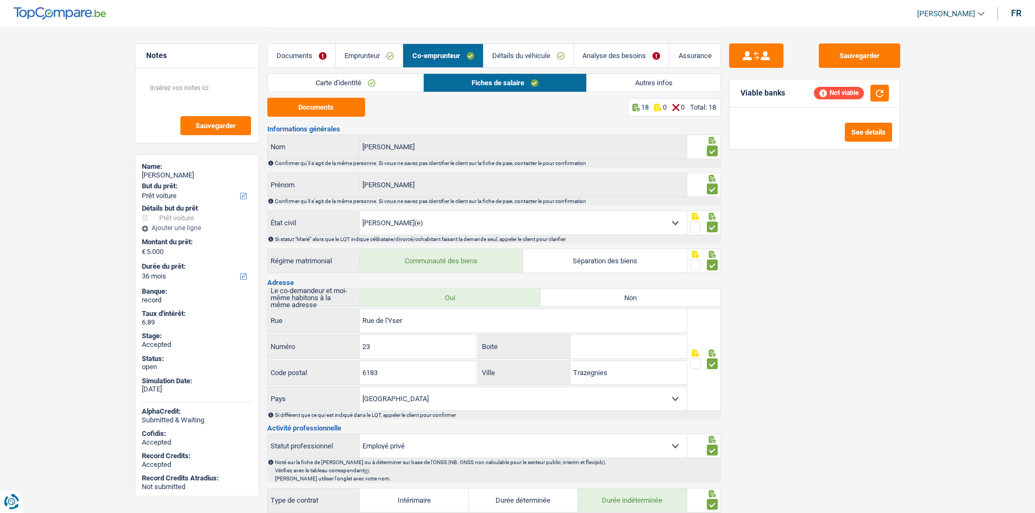
click at [647, 78] on link "Autres infos" at bounding box center [653, 83] width 133 height 18
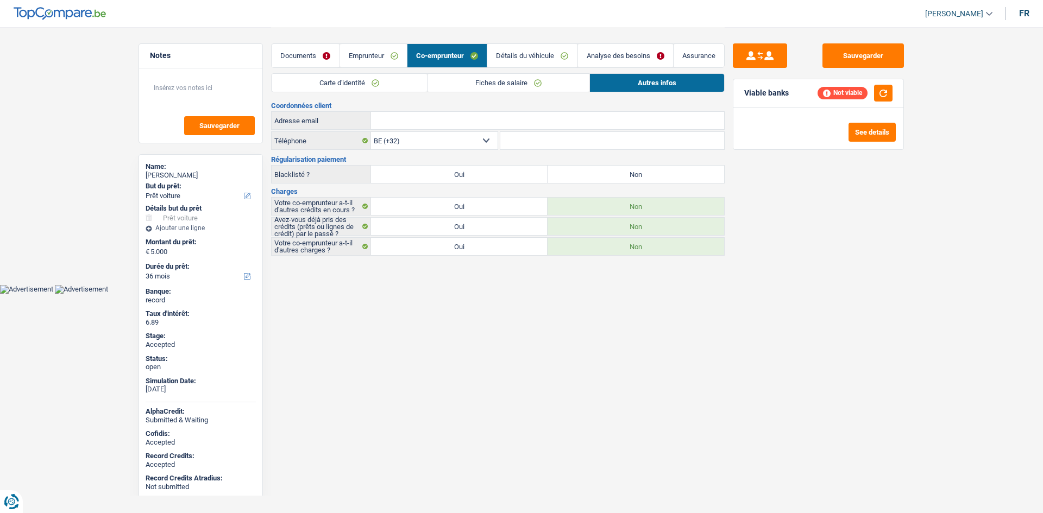
click at [405, 84] on link "Carte d'identité" at bounding box center [349, 83] width 155 height 18
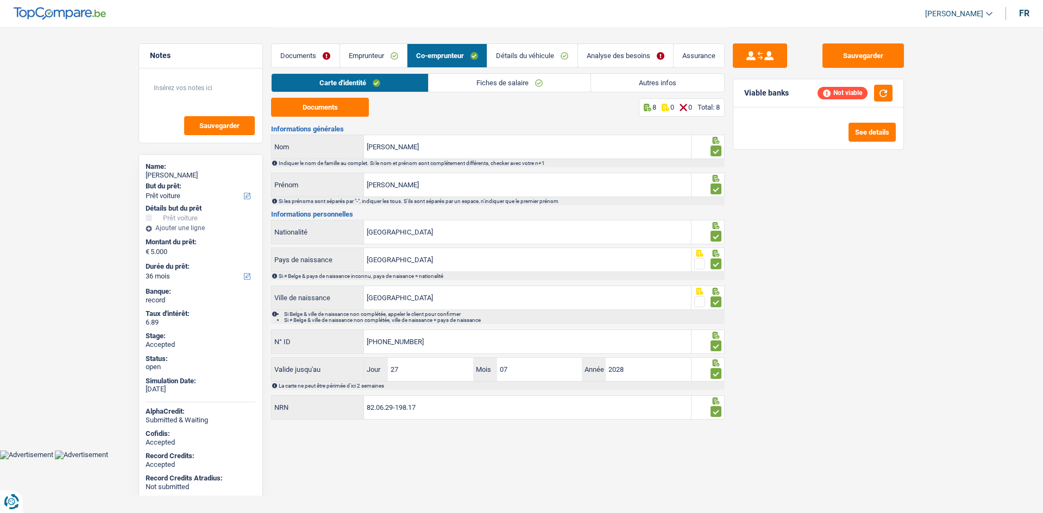
click at [387, 51] on link "Emprunteur" at bounding box center [373, 55] width 67 height 23
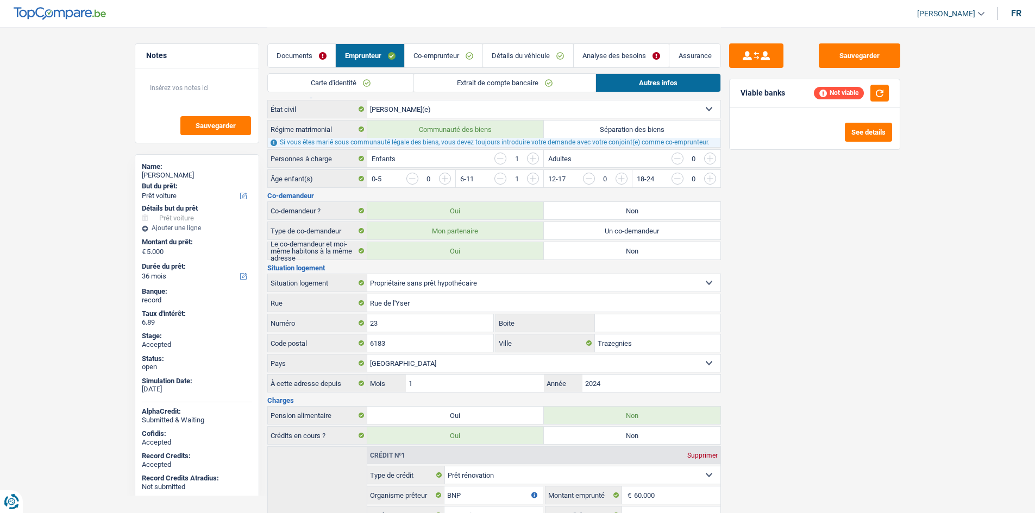
scroll to position [163, 0]
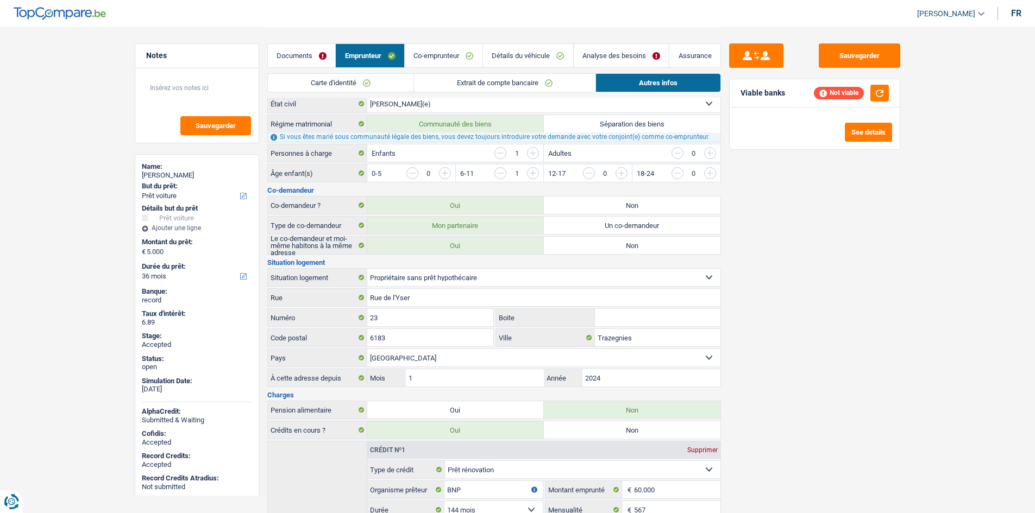
click at [934, 307] on main "Notes Sauvegarder Name: LAURENT WILPUTTE But du prêt: Confort maison: meubles, …" at bounding box center [517, 300] width 1035 height 927
click at [461, 303] on input "Rue de l'Yser" at bounding box center [543, 297] width 353 height 17
click at [453, 343] on input "6183" at bounding box center [430, 337] width 127 height 17
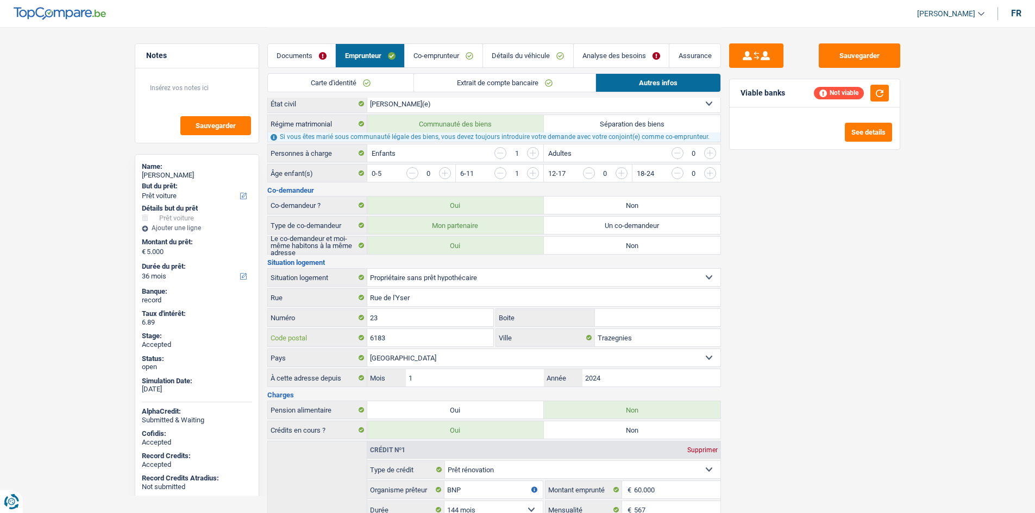
click at [453, 343] on input "6183" at bounding box center [430, 337] width 127 height 17
click at [639, 332] on input "Trazegnies" at bounding box center [657, 337] width 125 height 17
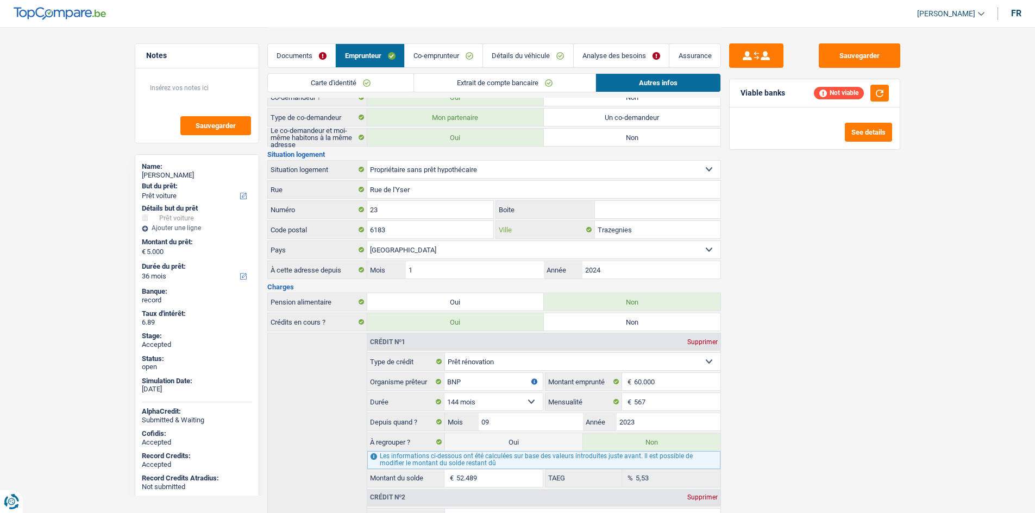
scroll to position [272, 0]
click at [466, 56] on link "Co-emprunteur" at bounding box center [444, 55] width 78 height 23
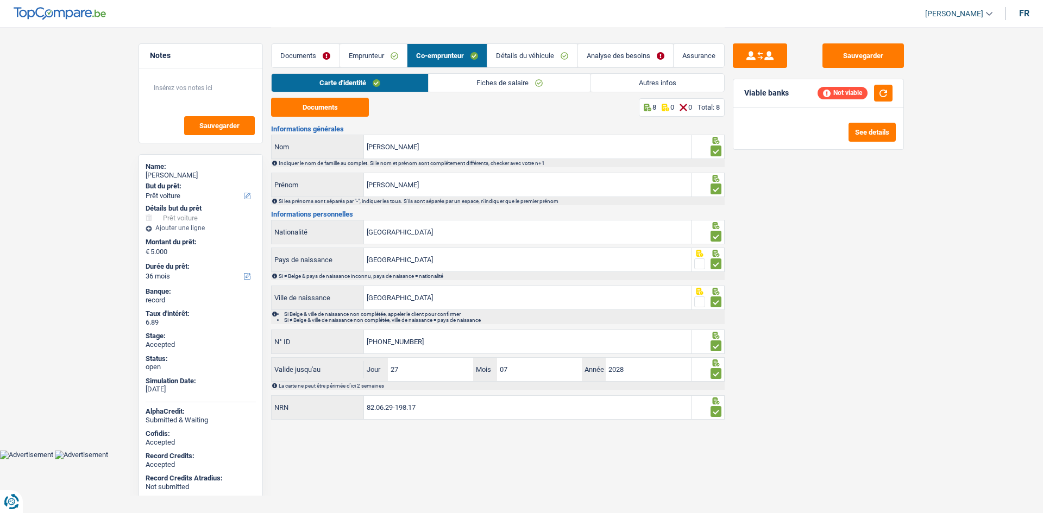
click at [494, 109] on div "Documents 8 0 0 Total: 8" at bounding box center [498, 107] width 454 height 19
click at [389, 54] on link "Emprunteur" at bounding box center [373, 55] width 67 height 23
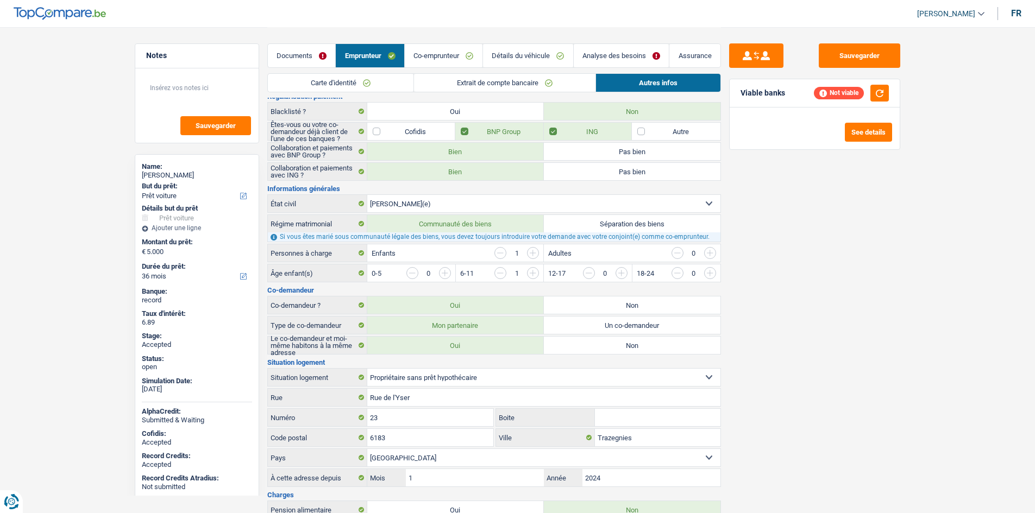
scroll to position [163, 0]
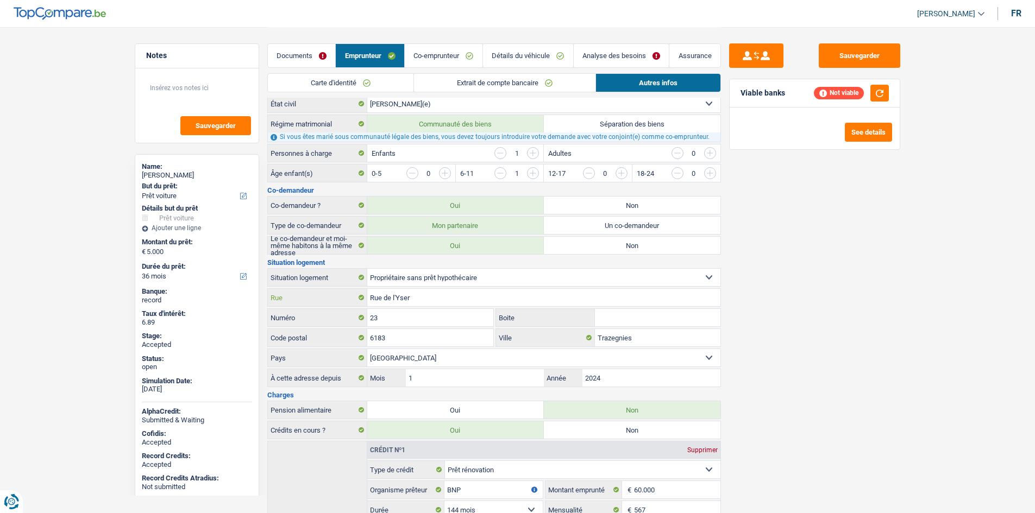
click at [441, 300] on input "Rue de l'Yser" at bounding box center [543, 297] width 353 height 17
click at [172, 184] on label "But du prêt:" at bounding box center [196, 186] width 108 height 9
click at [172, 191] on select "Confort maison: meubles, textile, peinture, électroménager, outillage non-profe…" at bounding box center [197, 196] width 110 height 11
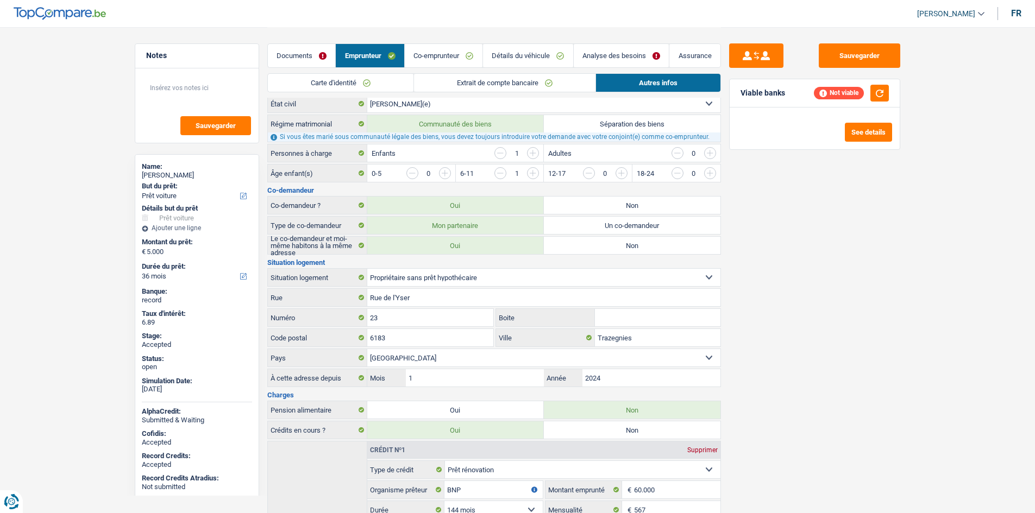
click at [175, 175] on div "LAURENT WILPUTTE" at bounding box center [197, 175] width 110 height 9
copy div "LAURENT WILPUTTE"
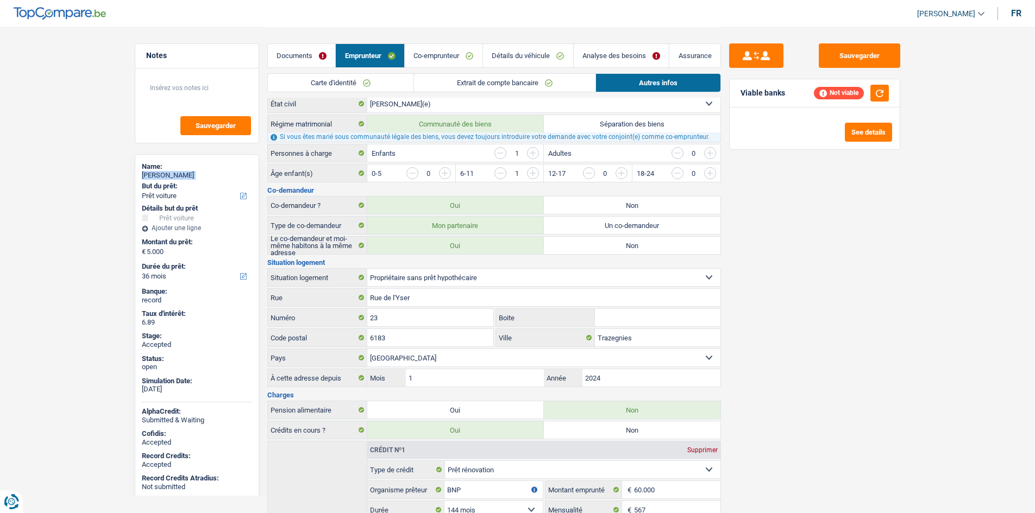
click at [421, 57] on link "Co-emprunteur" at bounding box center [444, 55] width 78 height 23
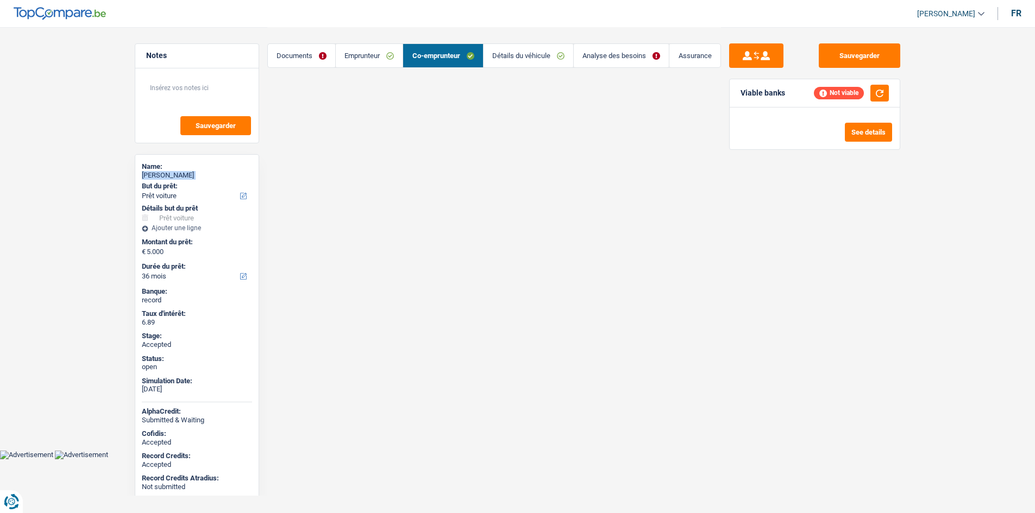
scroll to position [0, 0]
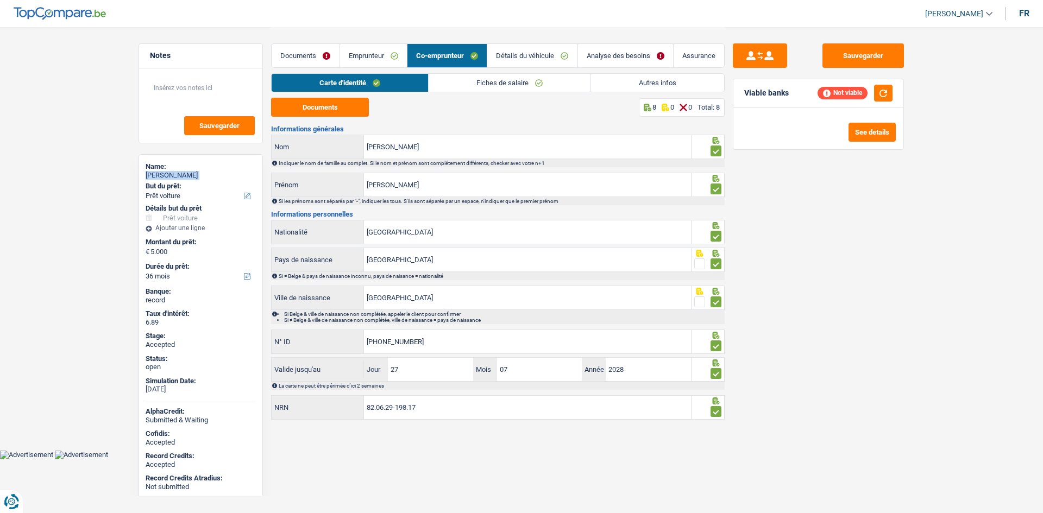
click at [443, 78] on link "Fiches de salaire" at bounding box center [510, 83] width 162 height 18
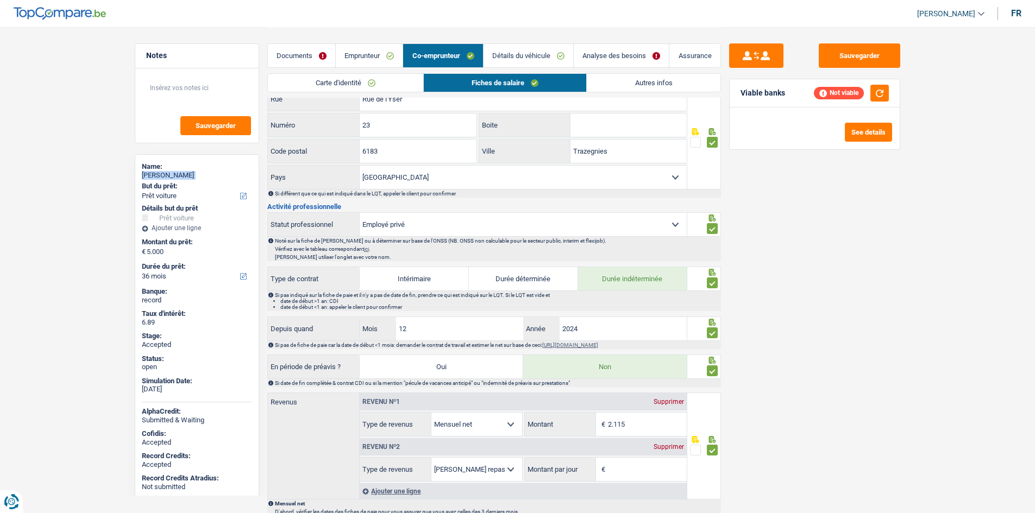
scroll to position [54, 0]
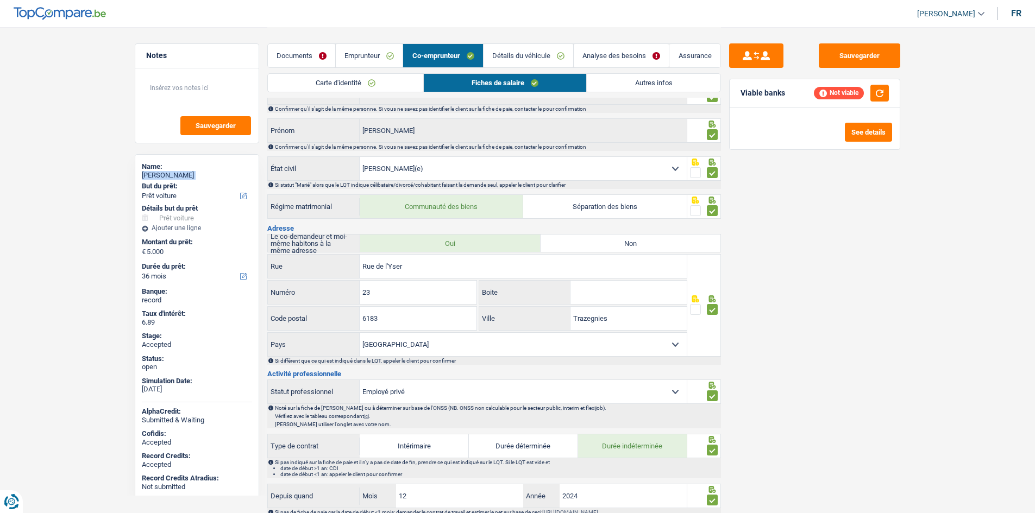
click at [596, 85] on link "Autres infos" at bounding box center [653, 83] width 133 height 18
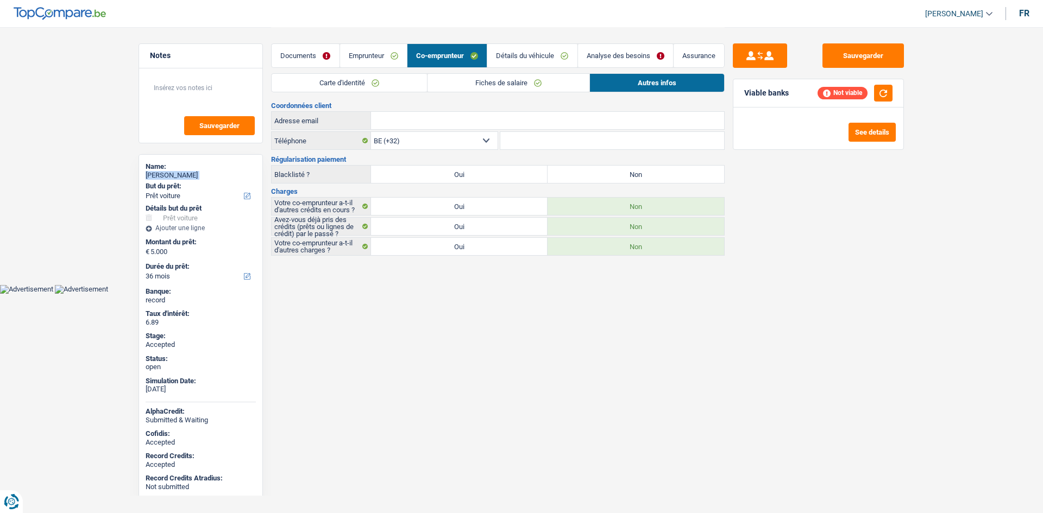
click at [508, 49] on link "Détails du véhicule" at bounding box center [532, 55] width 90 height 23
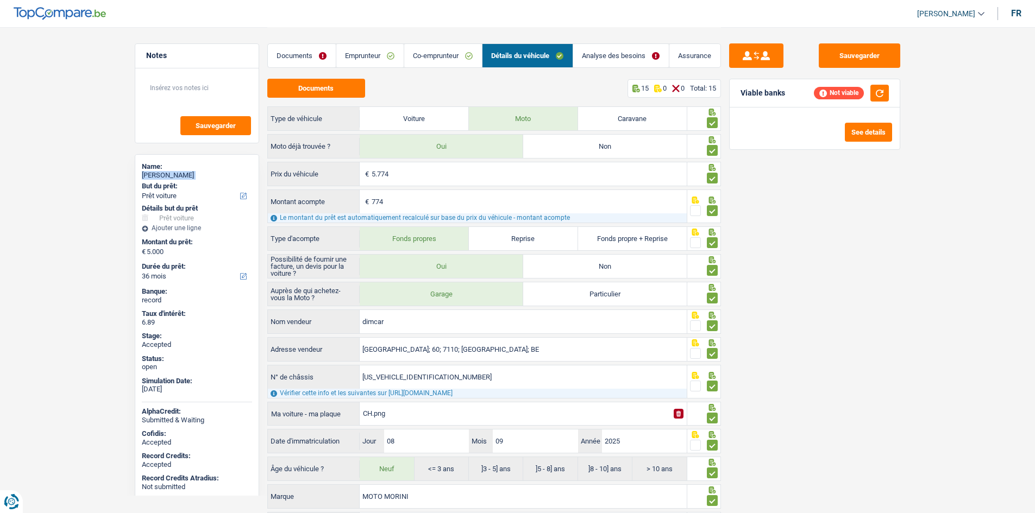
click at [380, 58] on link "Emprunteur" at bounding box center [369, 55] width 67 height 23
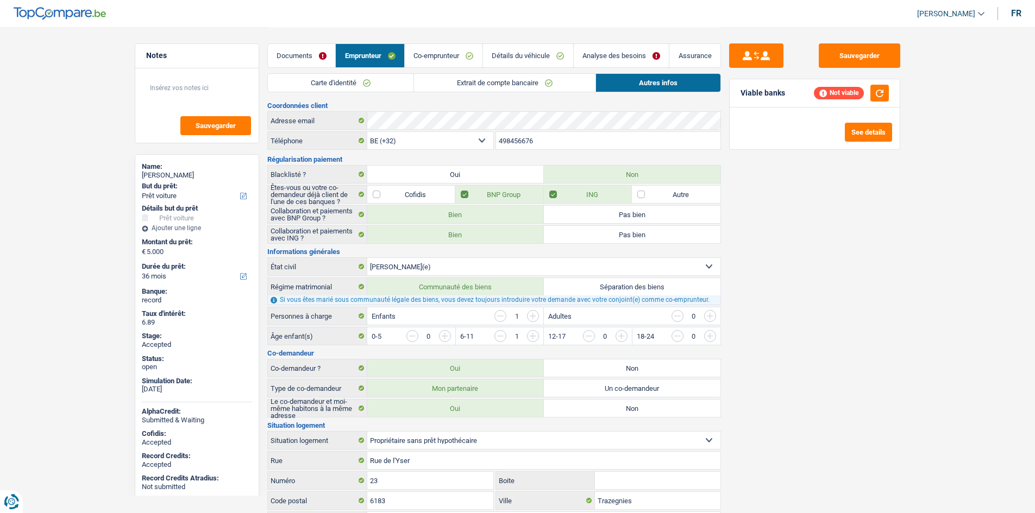
click at [585, 141] on input "498456676" at bounding box center [608, 140] width 224 height 17
click at [360, 80] on link "Carte d'identité" at bounding box center [341, 83] width 146 height 18
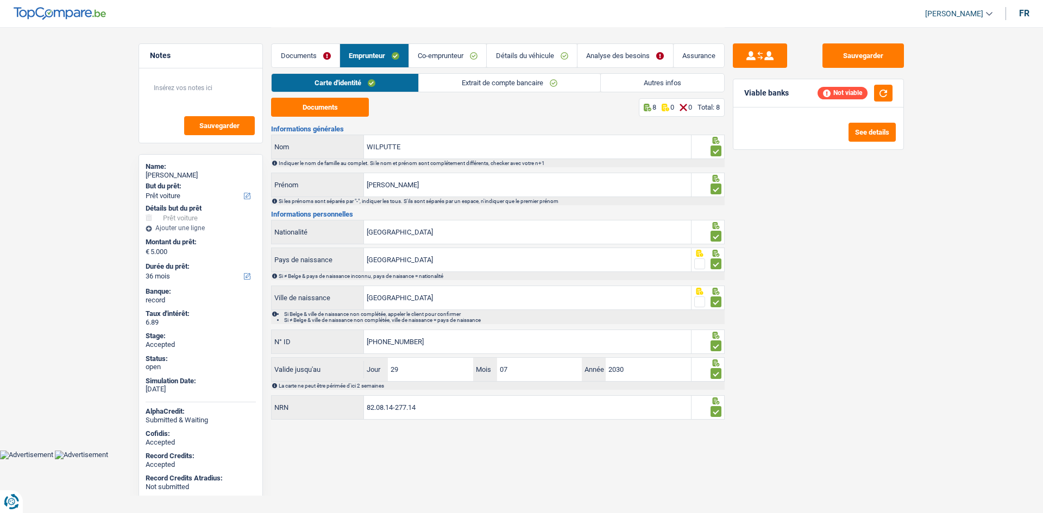
click at [370, 53] on link "Emprunteur" at bounding box center [374, 55] width 68 height 23
click at [438, 58] on link "Co-emprunteur" at bounding box center [448, 55] width 78 height 23
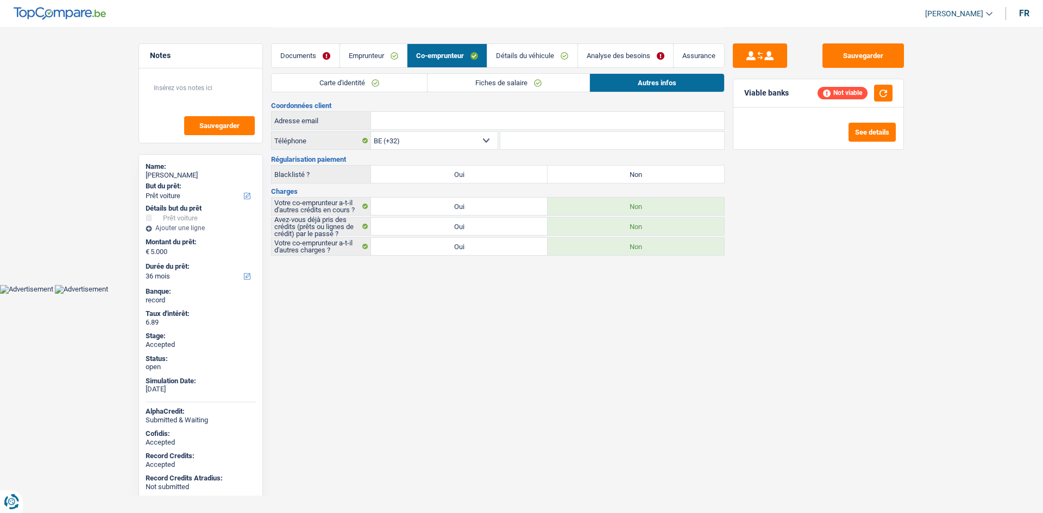
click at [512, 294] on html "Vous avez le contrôle de vos données Nous utilisons des cookies, tout comme nos…" at bounding box center [521, 147] width 1043 height 294
click at [227, 94] on textarea at bounding box center [201, 92] width 108 height 33
click at [416, 86] on link "Carte d'identité" at bounding box center [349, 83] width 155 height 18
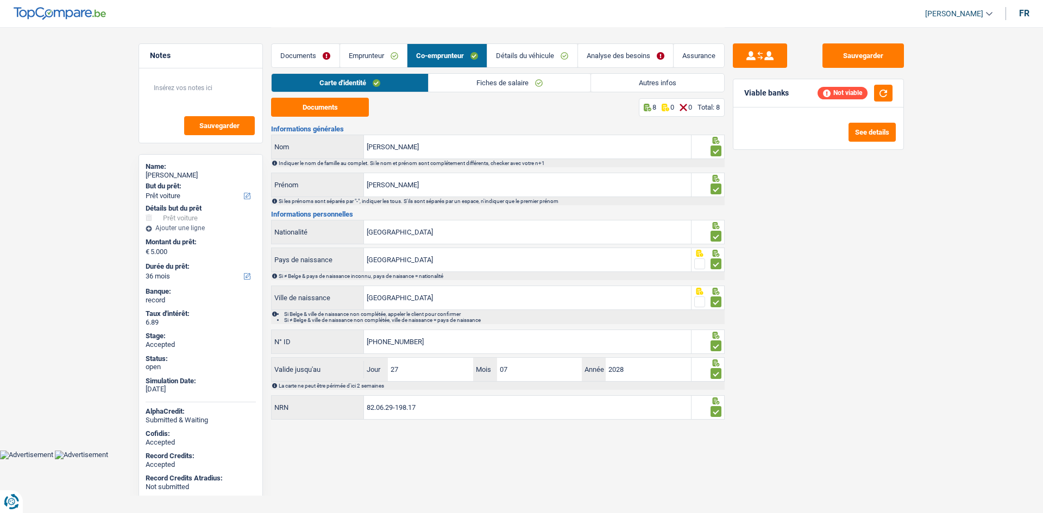
click at [386, 55] on link "Emprunteur" at bounding box center [373, 55] width 67 height 23
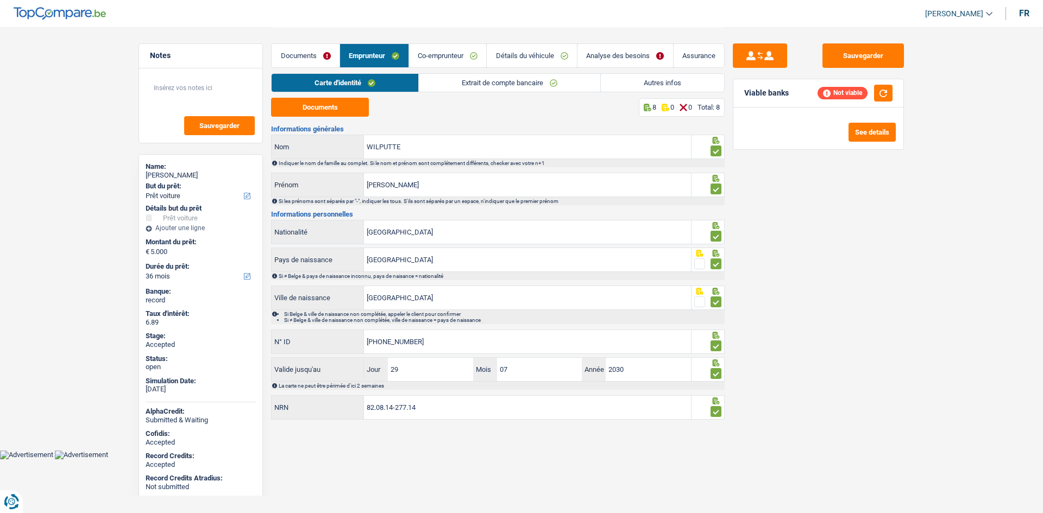
click at [449, 80] on link "Extrait de compte bancaire" at bounding box center [509, 83] width 181 height 18
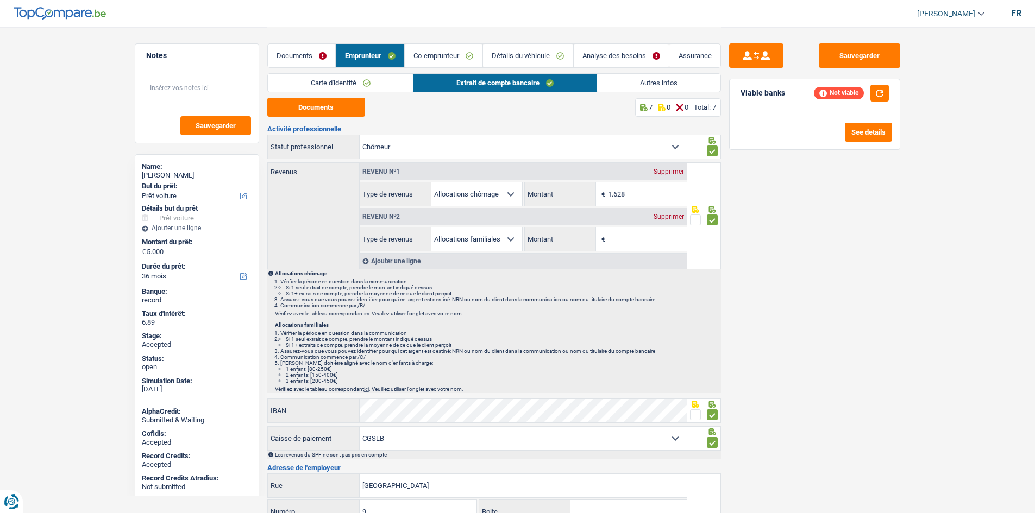
click at [643, 89] on link "Autres infos" at bounding box center [658, 83] width 123 height 18
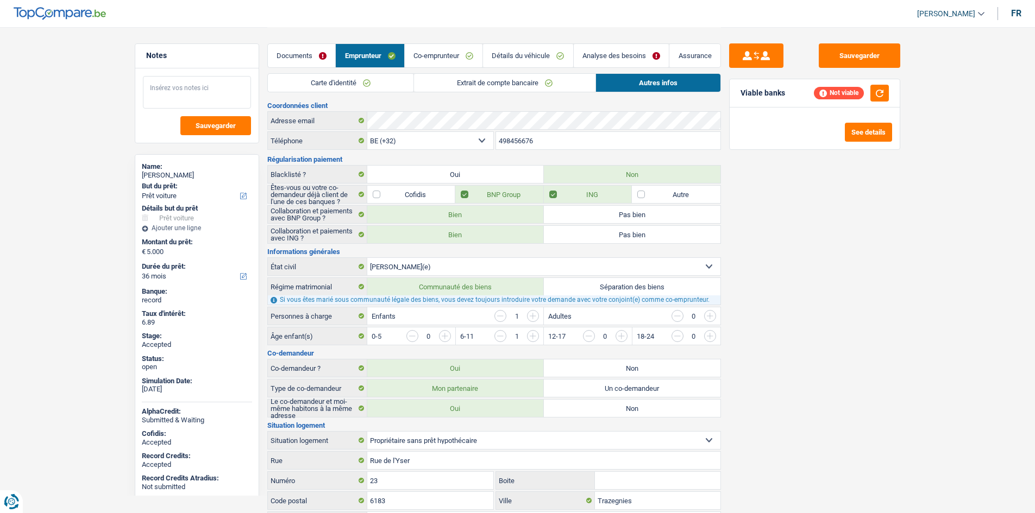
click at [203, 95] on textarea at bounding box center [197, 92] width 108 height 33
type textarea "8"
click at [467, 56] on link "Co-emprunteur" at bounding box center [444, 55] width 78 height 23
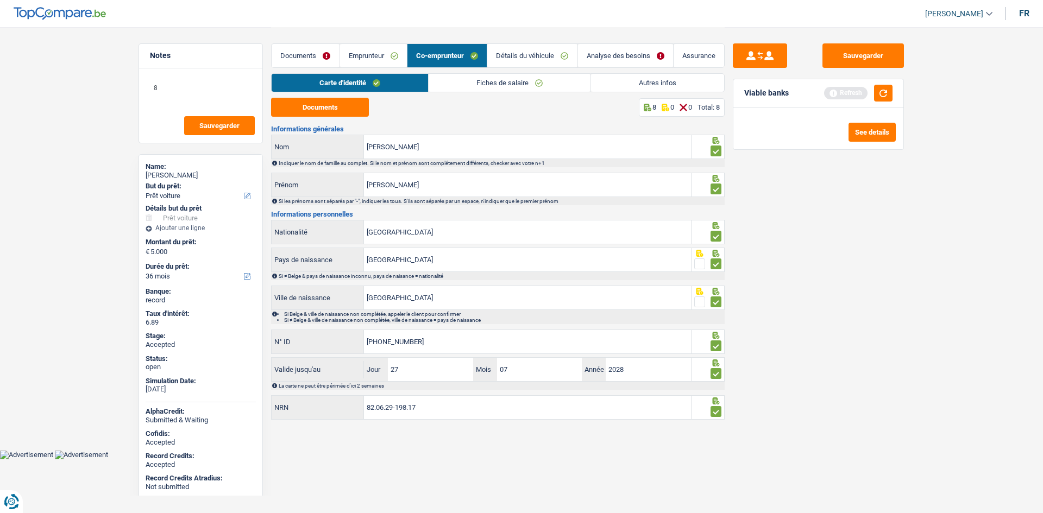
click at [351, 51] on link "Emprunteur" at bounding box center [373, 55] width 67 height 23
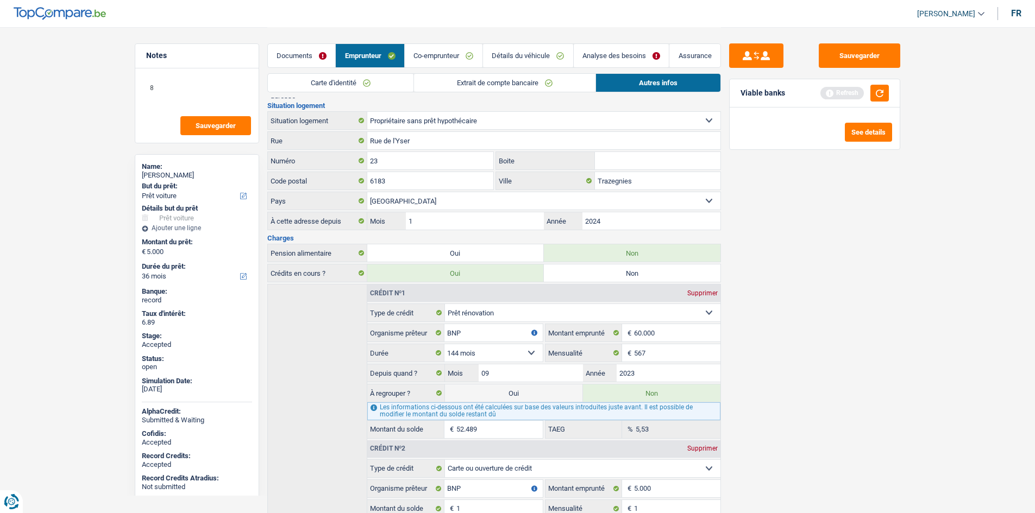
scroll to position [326, 0]
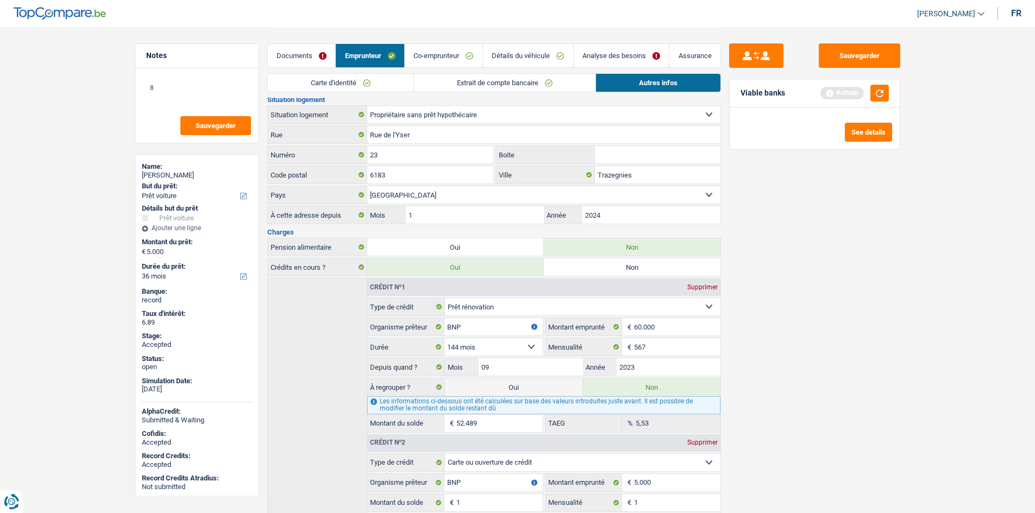
click at [628, 153] on input "Boite" at bounding box center [657, 154] width 125 height 17
type input "23"
click at [818, 281] on div "Sauvegarder Viable banks Refresh See details" at bounding box center [814, 269] width 187 height 452
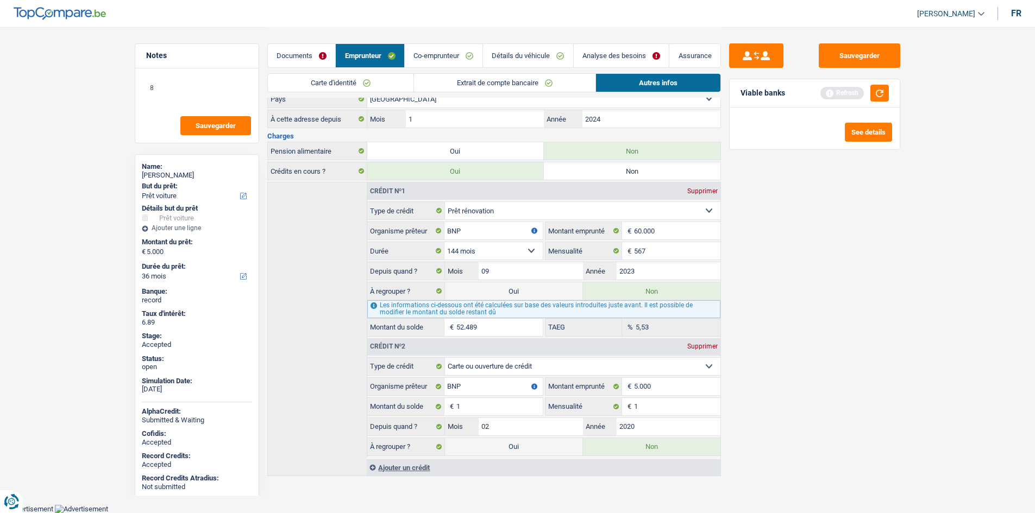
scroll to position [150, 0]
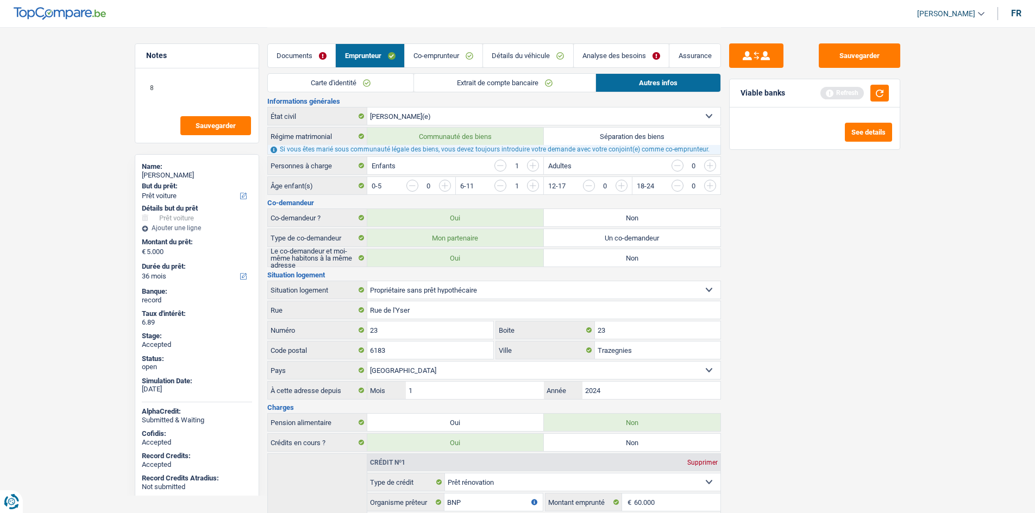
click at [482, 78] on link "Extrait de compte bancaire" at bounding box center [504, 83] width 181 height 18
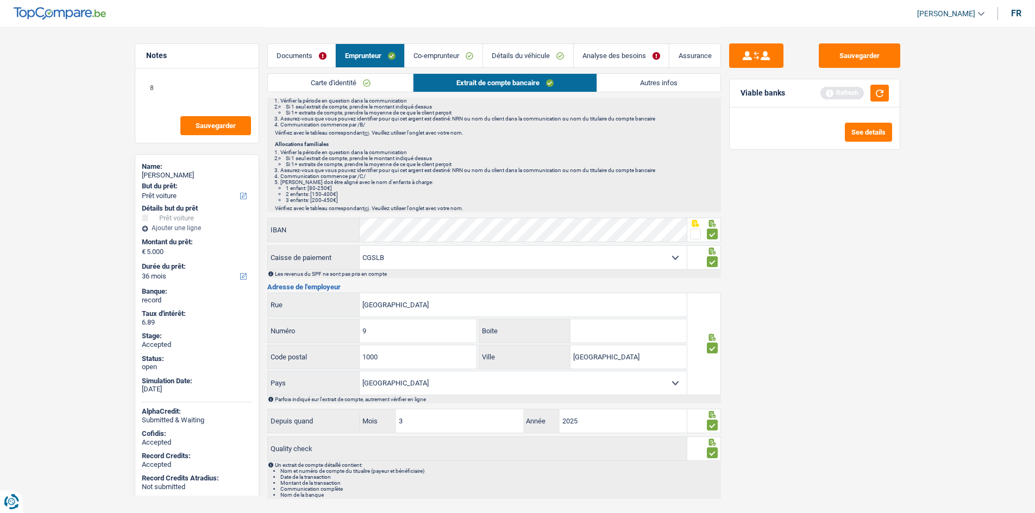
scroll to position [207, 0]
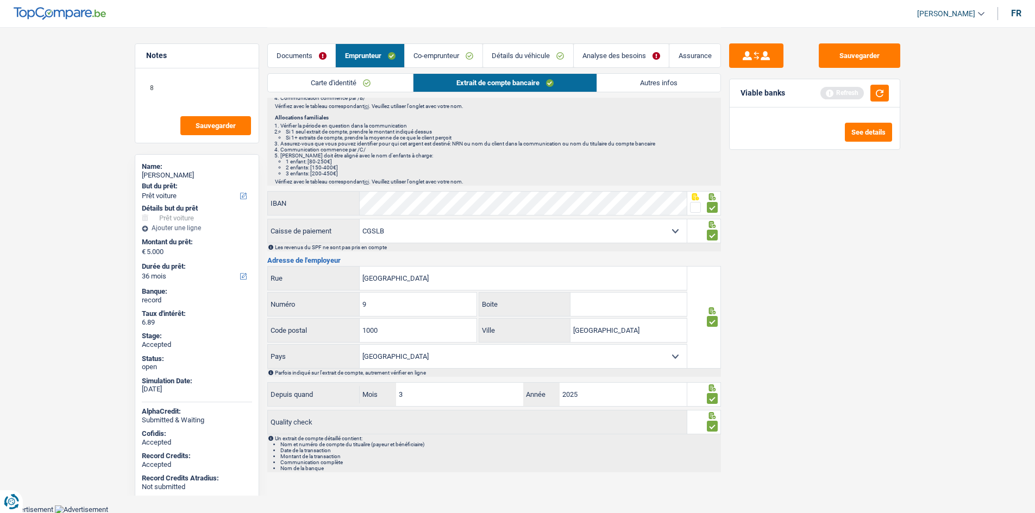
click at [378, 85] on link "Carte d'identité" at bounding box center [341, 83] width 146 height 18
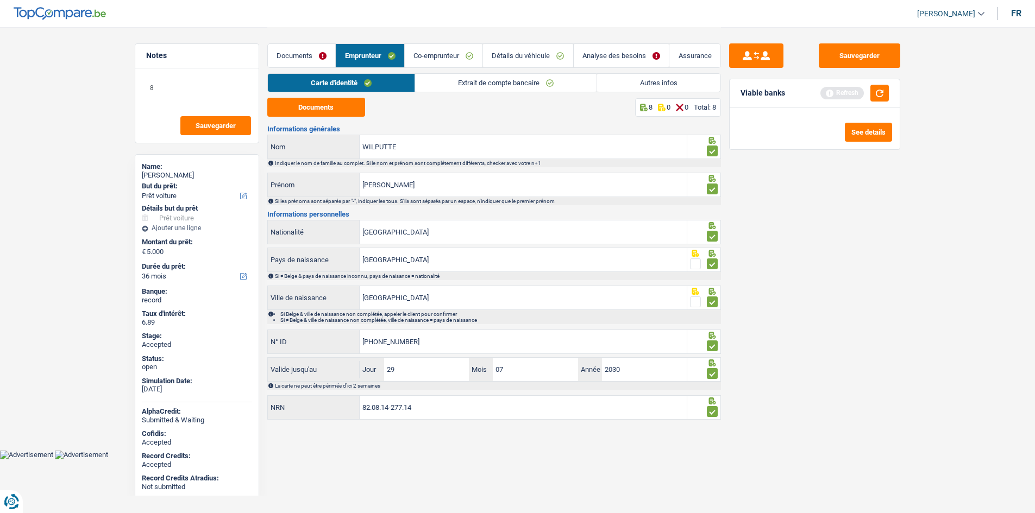
scroll to position [0, 0]
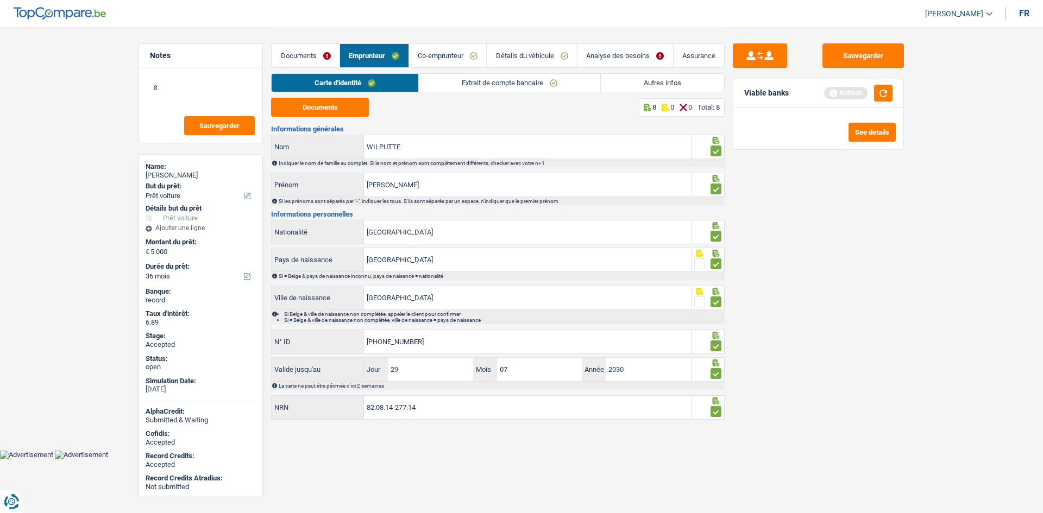
click at [871, 232] on div "Sauvegarder Viable banks Refresh See details" at bounding box center [818, 269] width 187 height 452
click at [462, 54] on link "Co-emprunteur" at bounding box center [448, 55] width 78 height 23
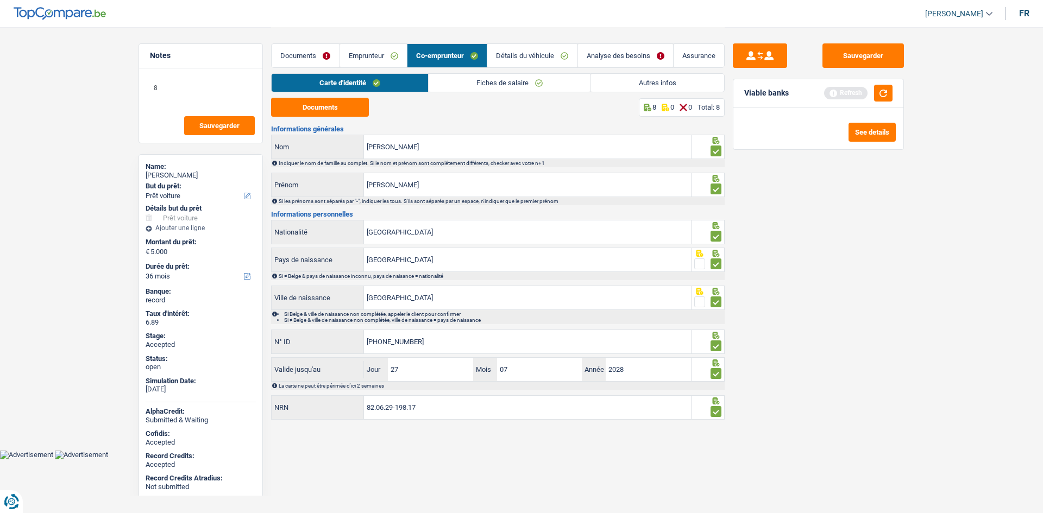
click at [300, 57] on link "Documents" at bounding box center [305, 55] width 67 height 23
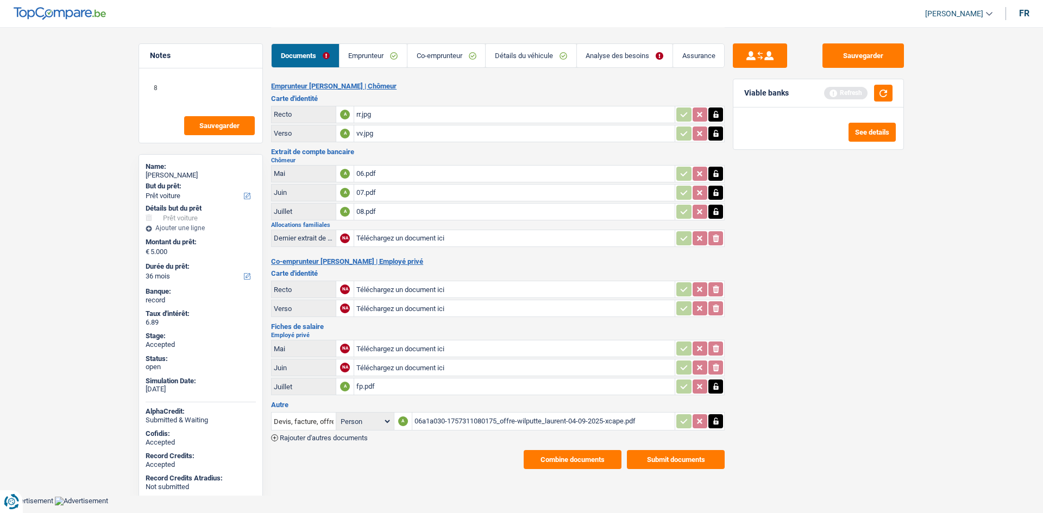
click at [417, 120] on div "rr.jpg" at bounding box center [514, 114] width 316 height 16
click at [895, 325] on div "Sauvegarder Viable banks Refresh See details" at bounding box center [818, 269] width 187 height 452
click at [685, 57] on link "Assurance" at bounding box center [698, 55] width 51 height 23
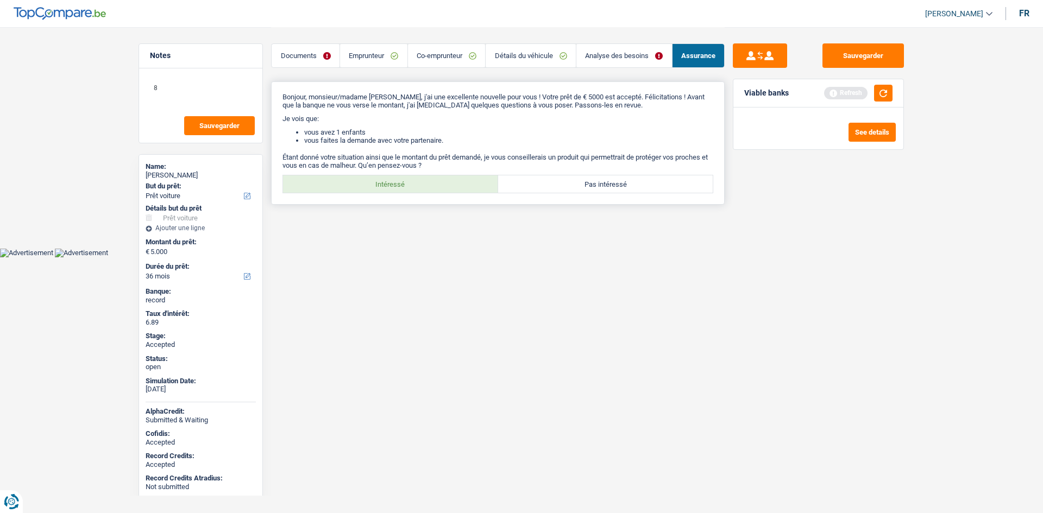
click at [442, 181] on label "Intéressé" at bounding box center [390, 183] width 215 height 17
click at [442, 181] on input "Intéressé" at bounding box center [390, 183] width 215 height 17
radio input "true"
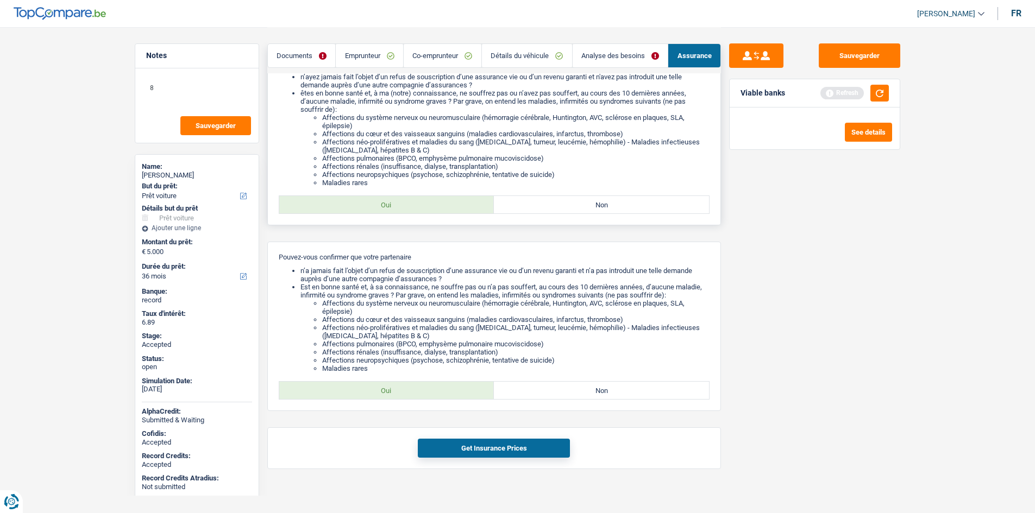
scroll to position [181, 0]
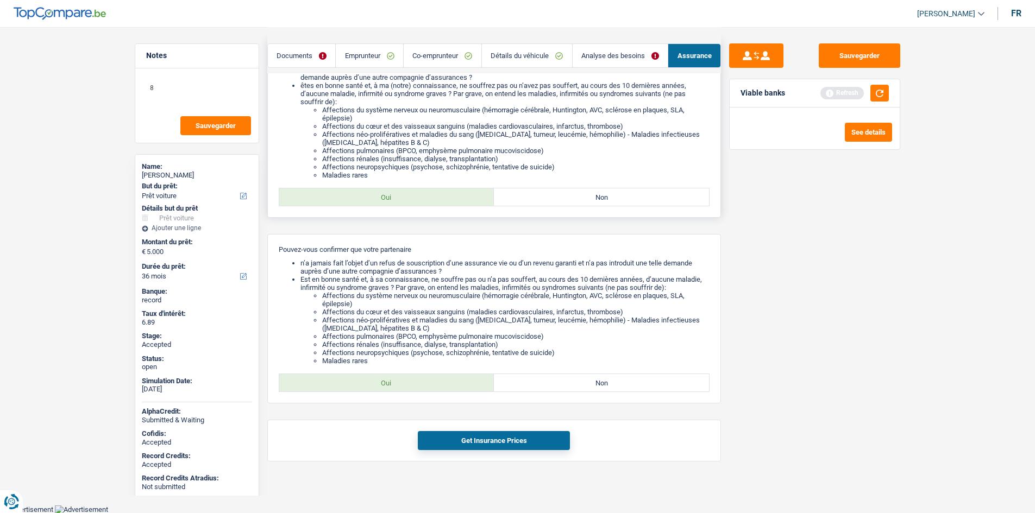
click at [496, 199] on label "Non" at bounding box center [601, 196] width 215 height 17
click at [496, 199] on input "Non" at bounding box center [601, 196] width 215 height 17
radio input "true"
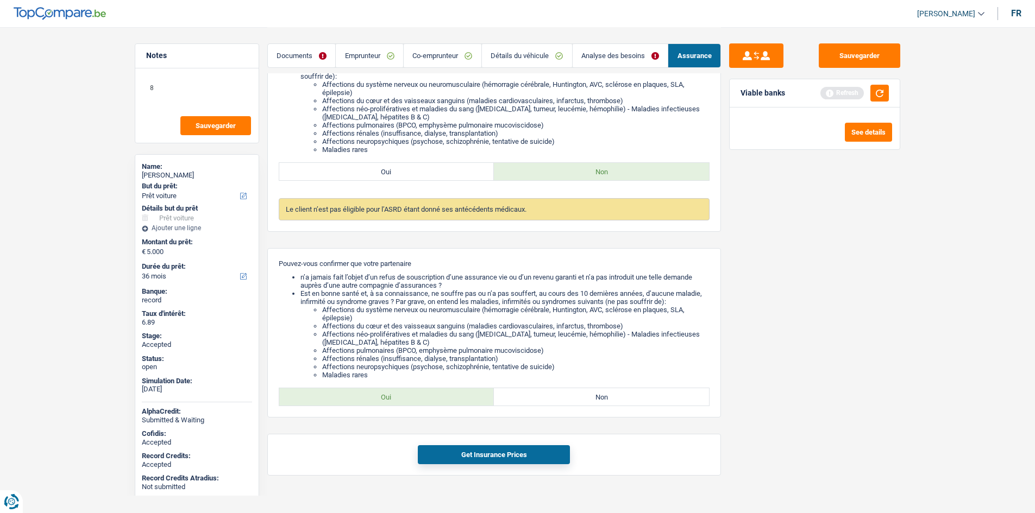
scroll to position [221, 0]
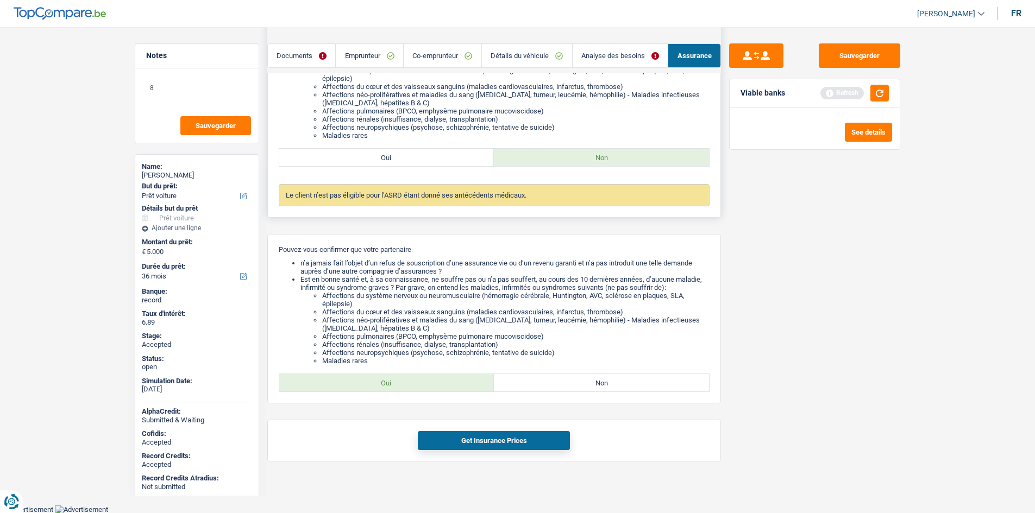
click at [439, 154] on label "Oui" at bounding box center [386, 157] width 215 height 17
click at [439, 154] on input "Oui" at bounding box center [386, 157] width 215 height 17
radio input "true"
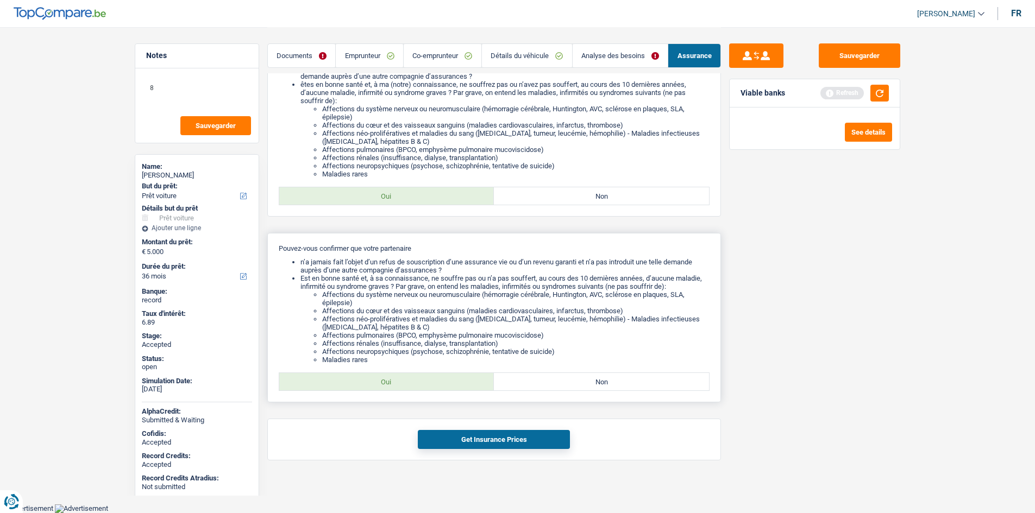
scroll to position [181, 0]
click at [439, 391] on label "Oui" at bounding box center [386, 382] width 215 height 17
click at [439, 391] on input "Oui" at bounding box center [386, 382] width 215 height 17
radio input "true"
click at [464, 435] on button "Get Insurance Prices" at bounding box center [494, 440] width 152 height 19
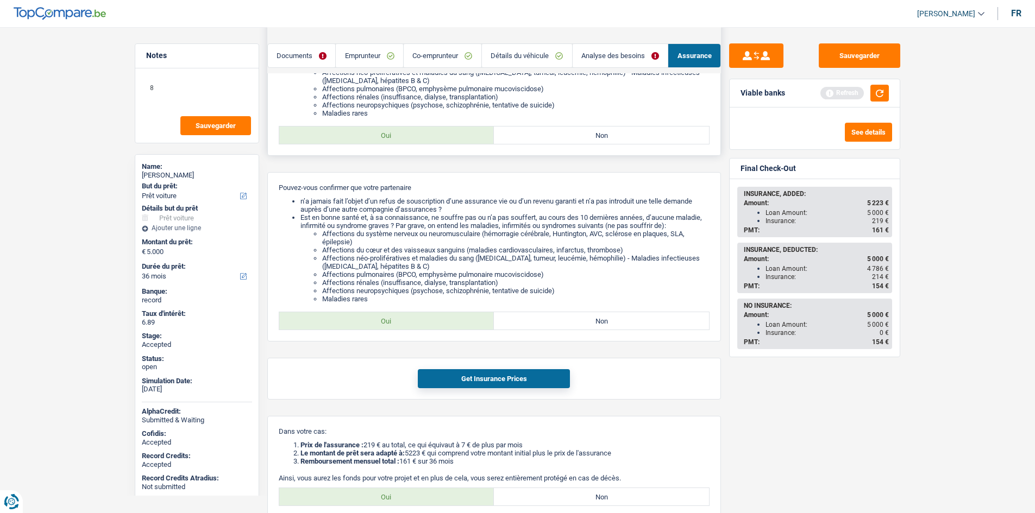
scroll to position [338, 0]
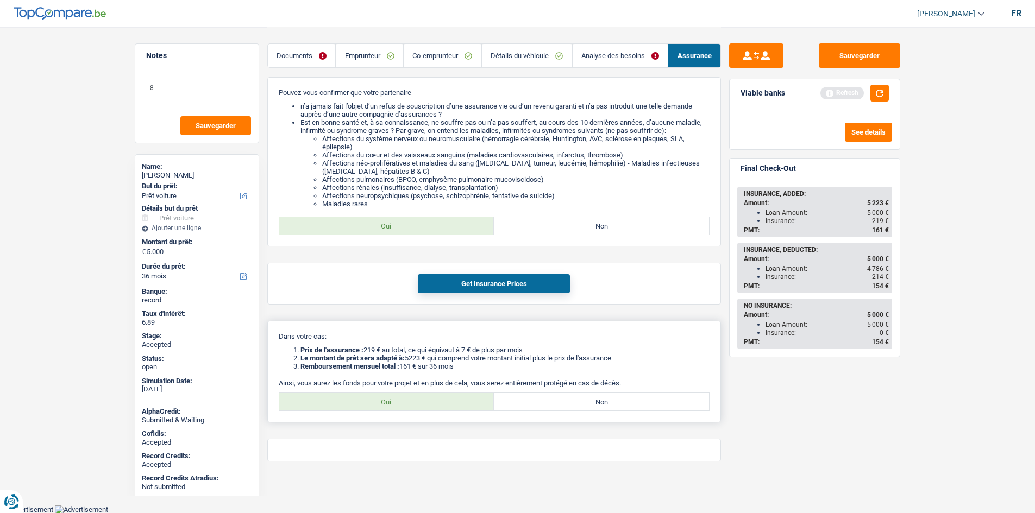
click at [439, 400] on label "Oui" at bounding box center [386, 401] width 215 height 17
click at [439, 400] on input "Oui" at bounding box center [386, 401] width 215 height 17
radio input "true"
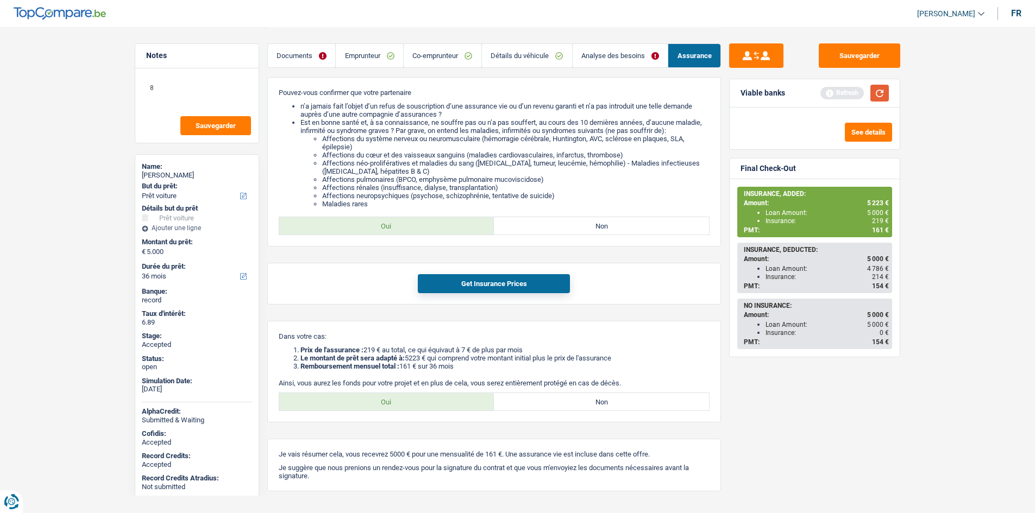
click at [882, 93] on button "button" at bounding box center [879, 93] width 18 height 17
click at [890, 405] on div "Sauvegarder Viable banks Not viable See details Final Check-Out INSURANCE, ADDE…" at bounding box center [814, 269] width 187 height 452
click at [885, 399] on div "Sauvegarder Viable banks Not viable See details Final Check-Out INSURANCE, ADDE…" at bounding box center [814, 269] width 187 height 452
click at [979, 244] on main "Notes 8 Sauvegarder Name: LAURENT WILPUTTE But du prêt: Confort maison: meubles…" at bounding box center [517, 98] width 1035 height 873
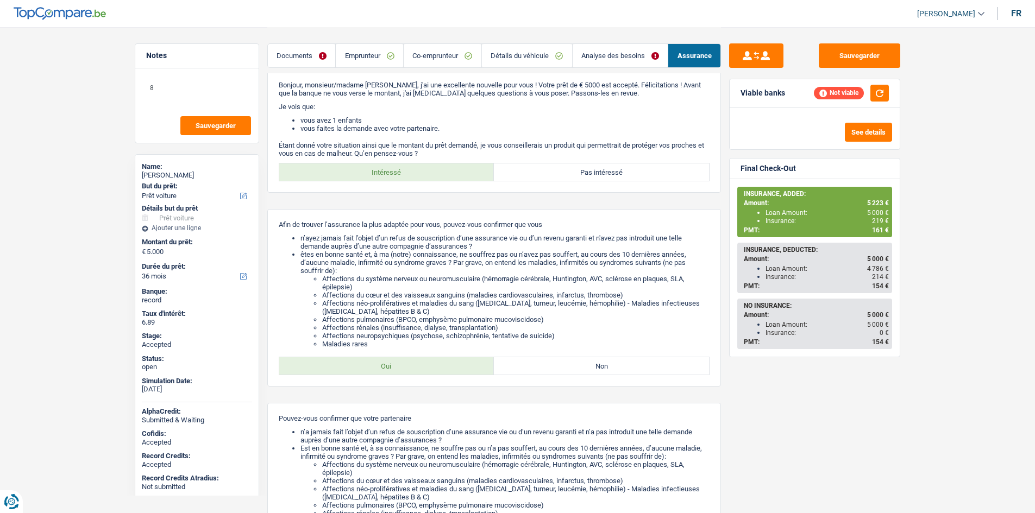
scroll to position [0, 0]
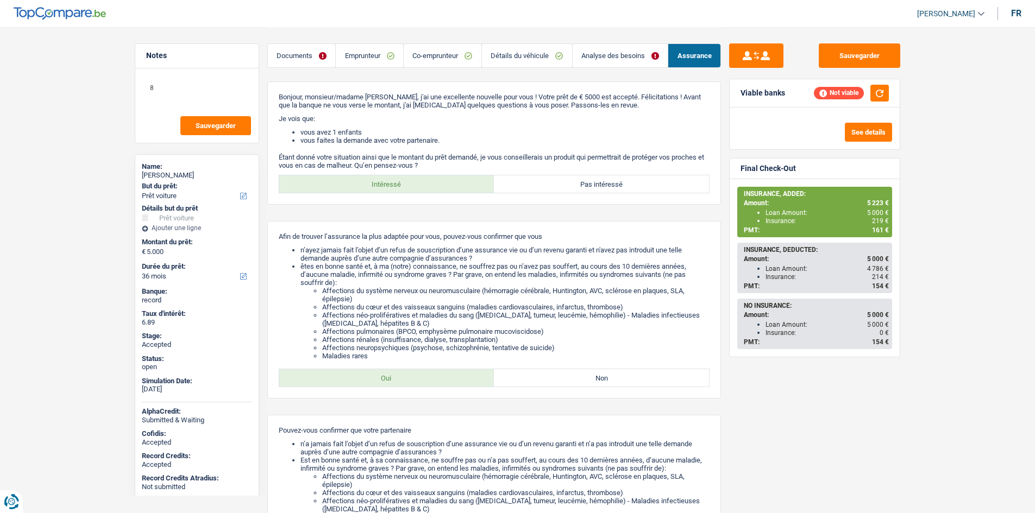
drag, startPoint x: 929, startPoint y: 240, endPoint x: 935, endPoint y: 248, distance: 9.7
click at [932, 246] on main "Notes 8 Sauvegarder Name: LAURENT WILPUTTE But du prêt: Confort maison: meubles…" at bounding box center [517, 436] width 1035 height 873
click at [974, 200] on main "Notes 8 Sauvegarder Name: LAURENT WILPUTTE But du prêt: Confort maison: meubles…" at bounding box center [517, 436] width 1035 height 873
click at [970, 184] on main "Notes 8 Sauvegarder Name: LAURENT WILPUTTE But du prêt: Confort maison: meubles…" at bounding box center [517, 436] width 1035 height 873
click at [105, 192] on main "Notes 8 Sauvegarder Name: LAURENT WILPUTTE But du prêt: Confort maison: meubles…" at bounding box center [517, 436] width 1035 height 873
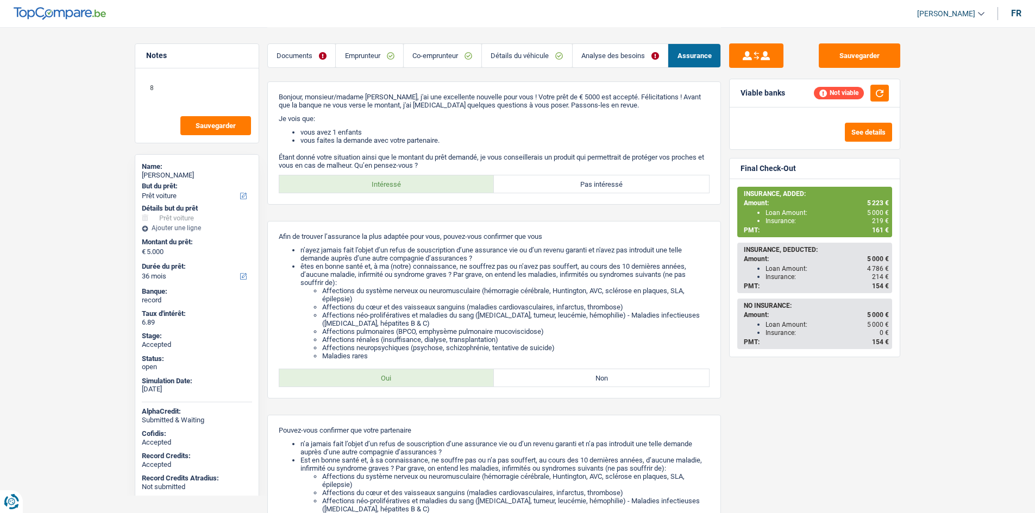
click at [313, 51] on link "Documents" at bounding box center [302, 55] width 68 height 23
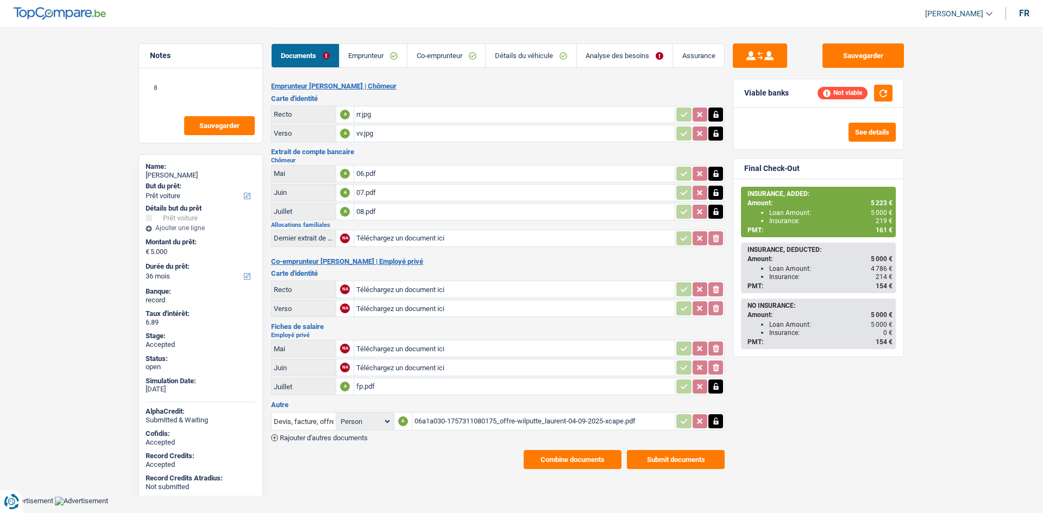
click at [443, 391] on div "fp.pdf" at bounding box center [514, 387] width 316 height 16
click at [411, 216] on div "08.pdf" at bounding box center [514, 212] width 316 height 16
click at [451, 195] on div "07.pdf" at bounding box center [514, 193] width 316 height 16
click at [414, 173] on div "06.pdf" at bounding box center [514, 174] width 316 height 16
click at [483, 422] on div "06a1a030-1757311080175_offre-wilputte_laurent-04-09-2025-xcape.pdf" at bounding box center [543, 421] width 259 height 16
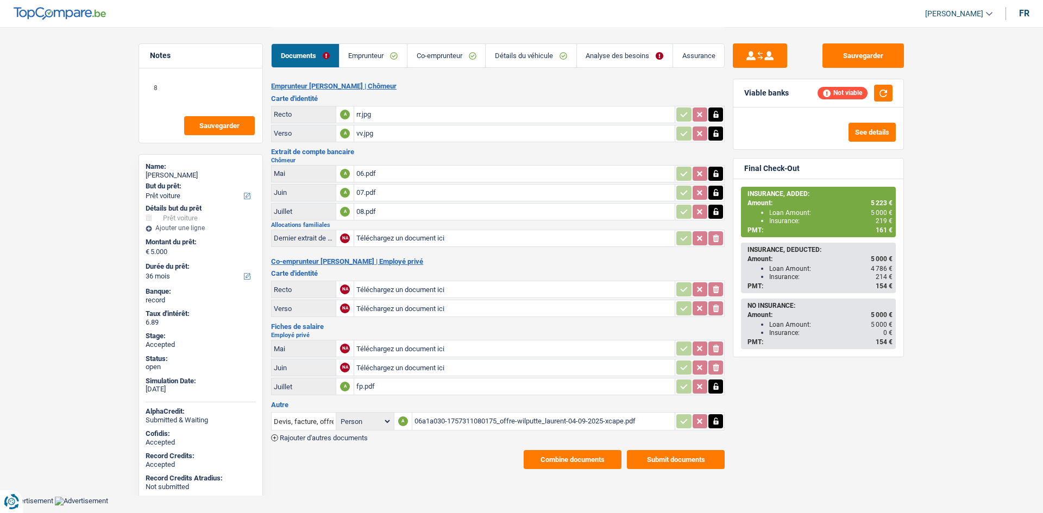
click at [416, 386] on div "fp.pdf" at bounding box center [514, 387] width 316 height 16
click at [389, 56] on link "Emprunteur" at bounding box center [372, 55] width 67 height 23
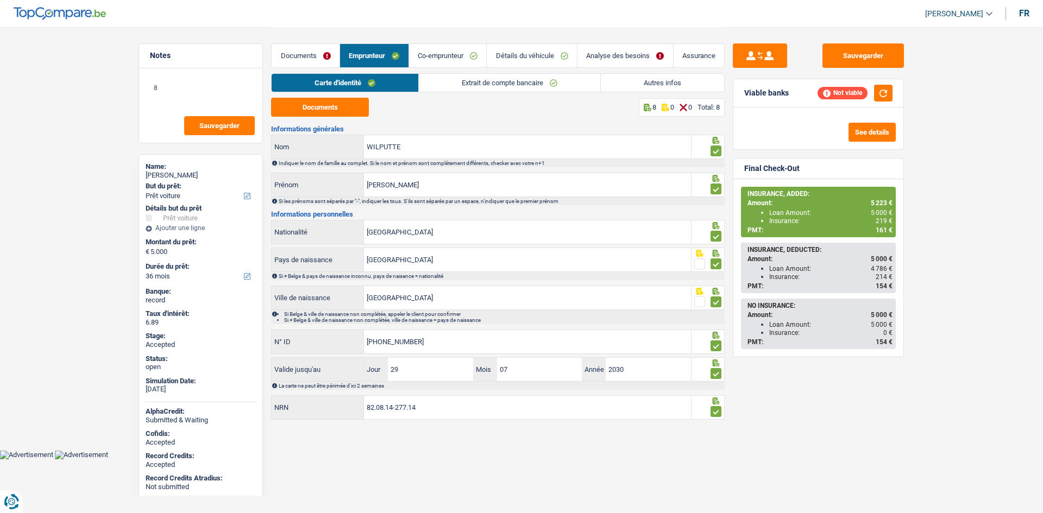
click at [460, 79] on link "Extrait de compte bancaire" at bounding box center [509, 83] width 181 height 18
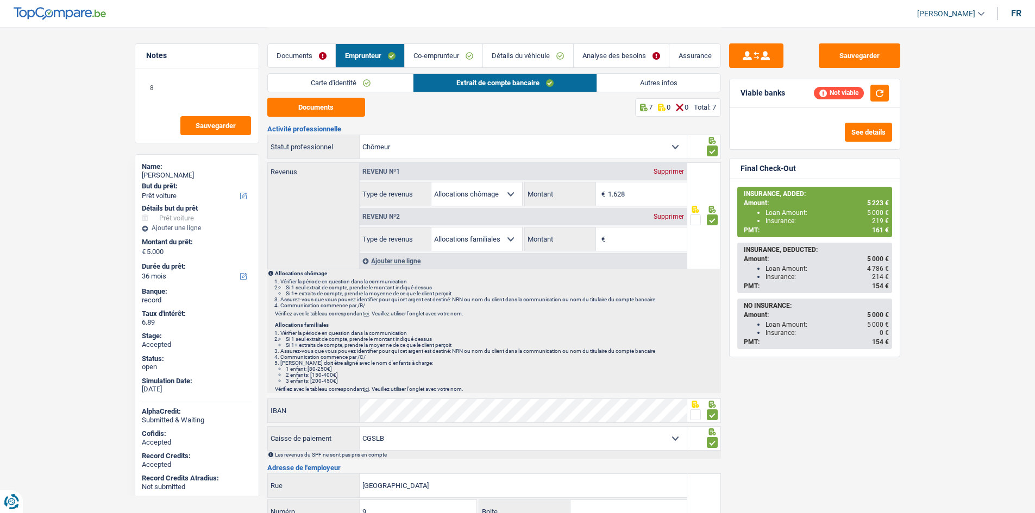
click at [668, 80] on link "Autres infos" at bounding box center [658, 83] width 123 height 18
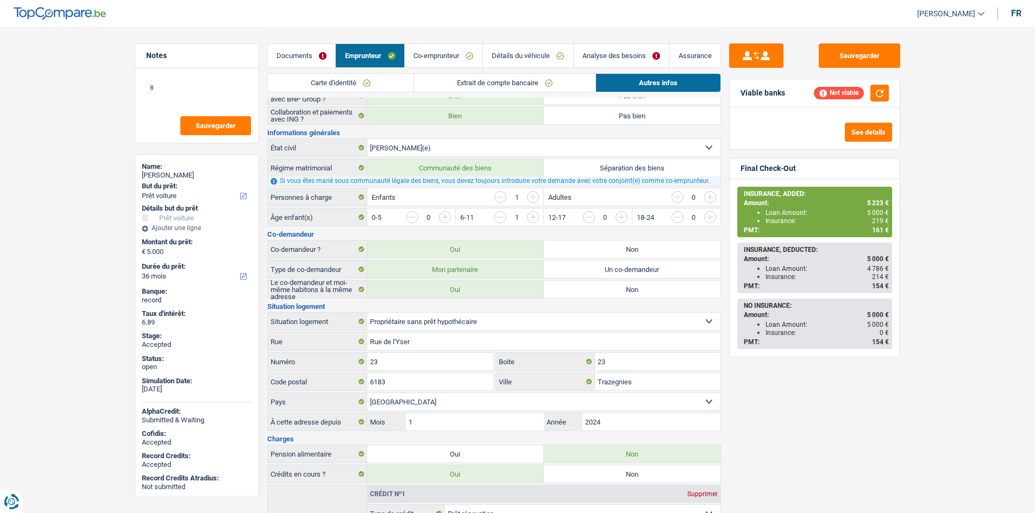
scroll to position [326, 0]
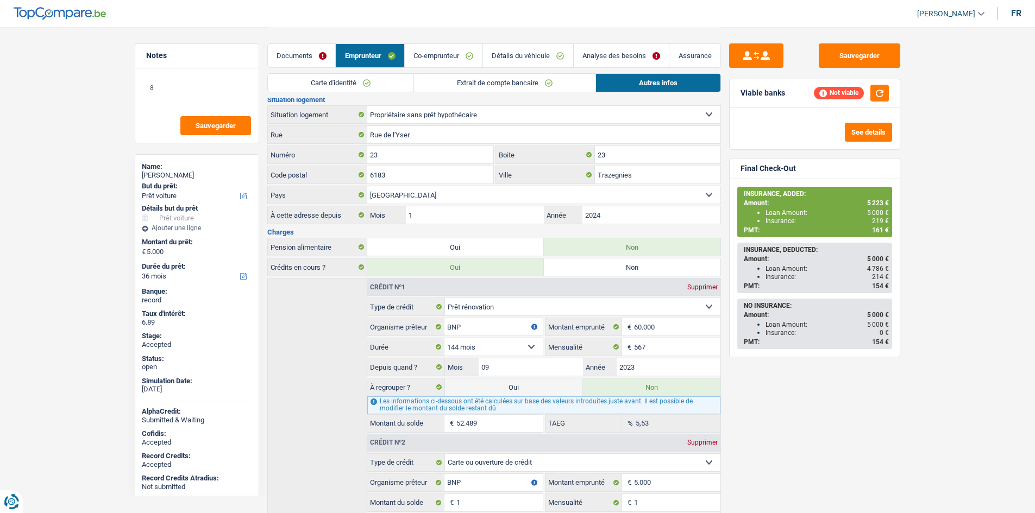
click at [445, 144] on div "Rue de l'Yser Rue" at bounding box center [494, 134] width 454 height 18
click at [445, 139] on input "Rue de l'Yser" at bounding box center [543, 134] width 353 height 17
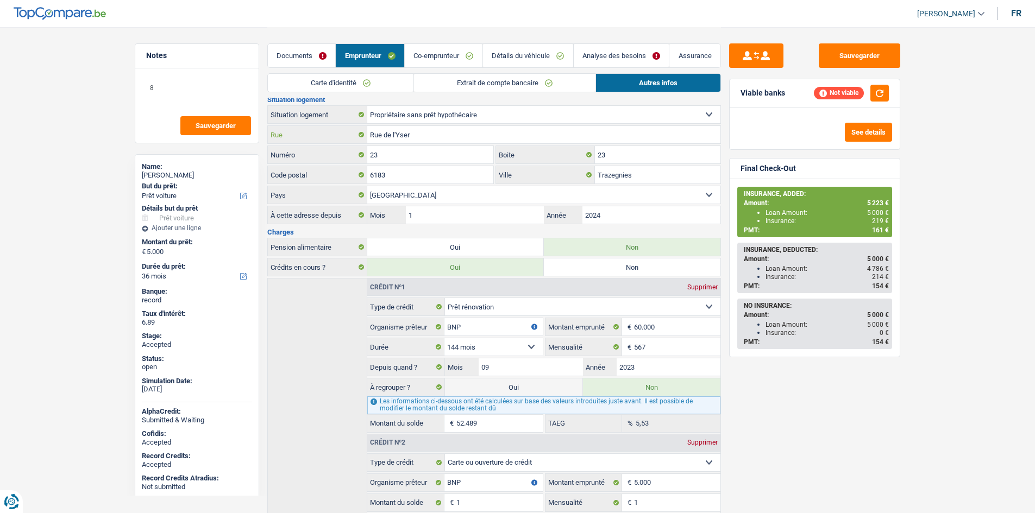
click at [445, 139] on input "Rue de l'Yser" at bounding box center [543, 134] width 353 height 17
click at [433, 155] on input "23" at bounding box center [430, 154] width 127 height 17
click at [641, 170] on input "Trazegnies" at bounding box center [657, 174] width 125 height 17
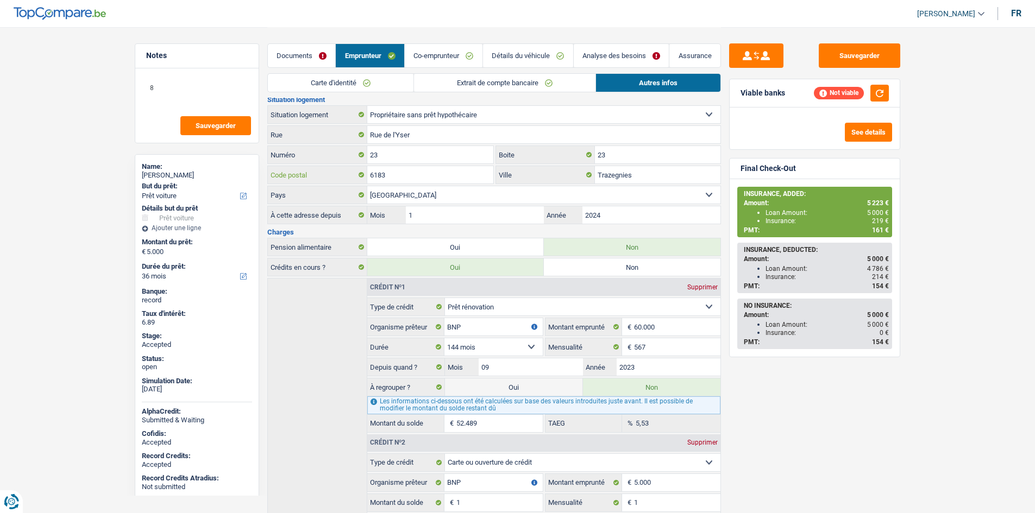
click at [435, 170] on input "6183" at bounding box center [430, 174] width 127 height 17
click at [664, 172] on input "Trazegnies" at bounding box center [657, 174] width 125 height 17
click at [471, 56] on link "Co-emprunteur" at bounding box center [444, 55] width 78 height 23
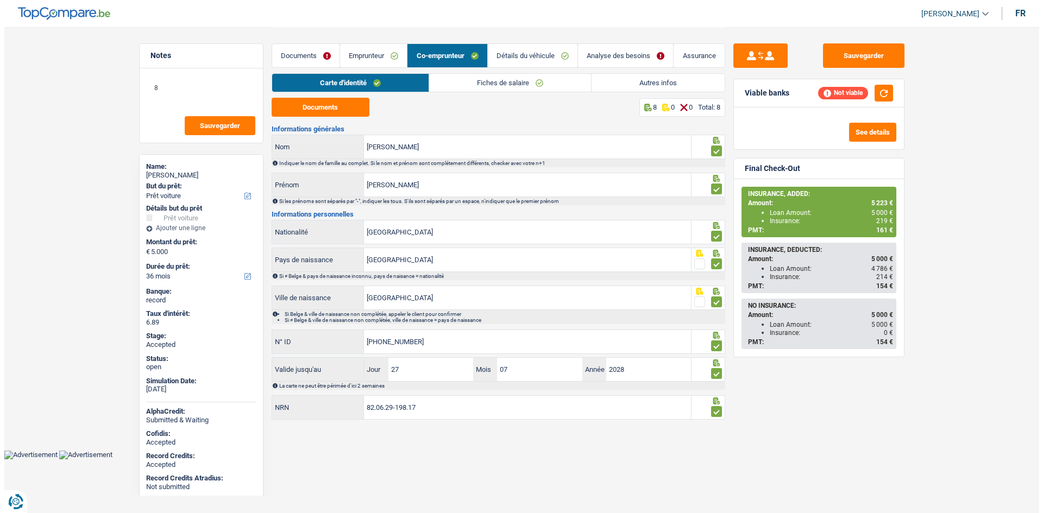
scroll to position [0, 0]
click at [376, 55] on link "Emprunteur" at bounding box center [373, 55] width 67 height 23
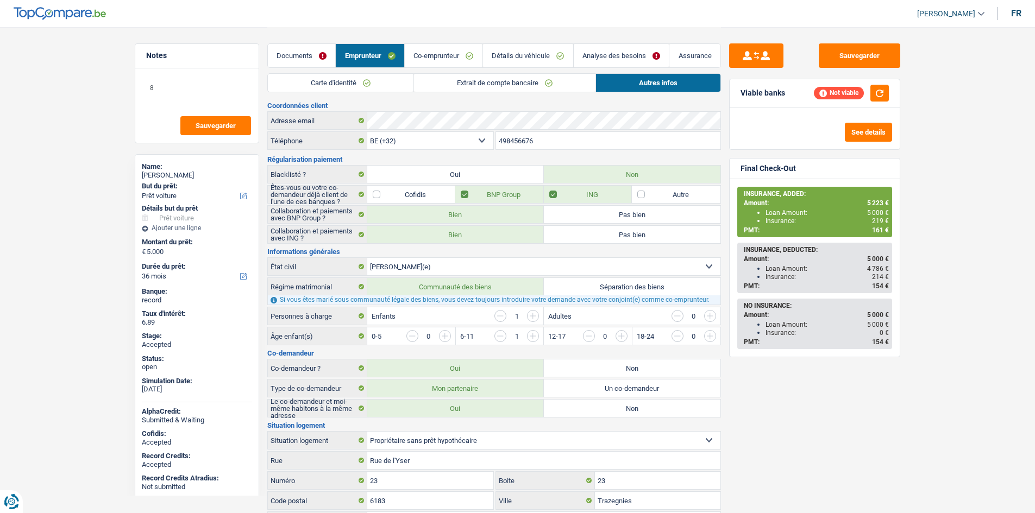
click at [471, 59] on link "Co-emprunteur" at bounding box center [444, 55] width 78 height 23
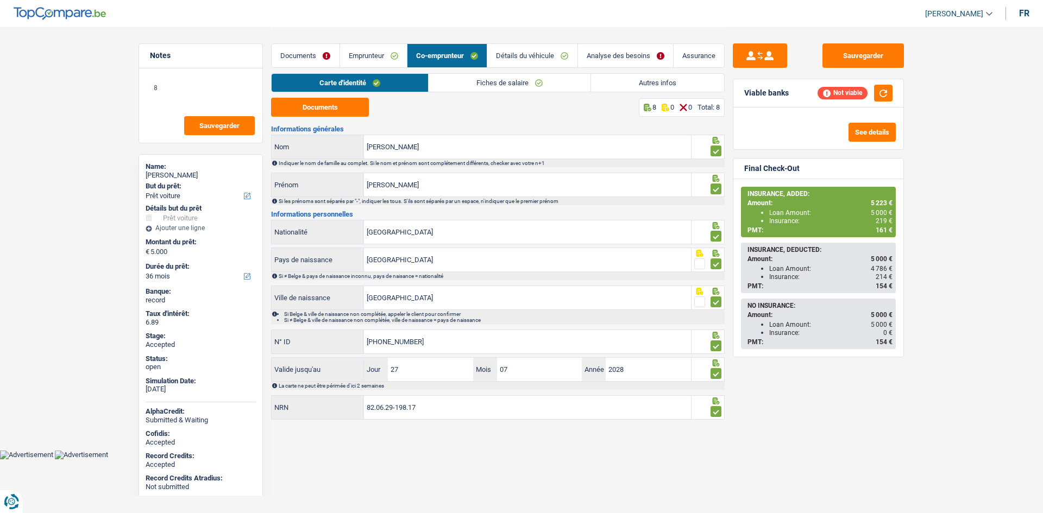
click at [387, 48] on link "Emprunteur" at bounding box center [373, 55] width 67 height 23
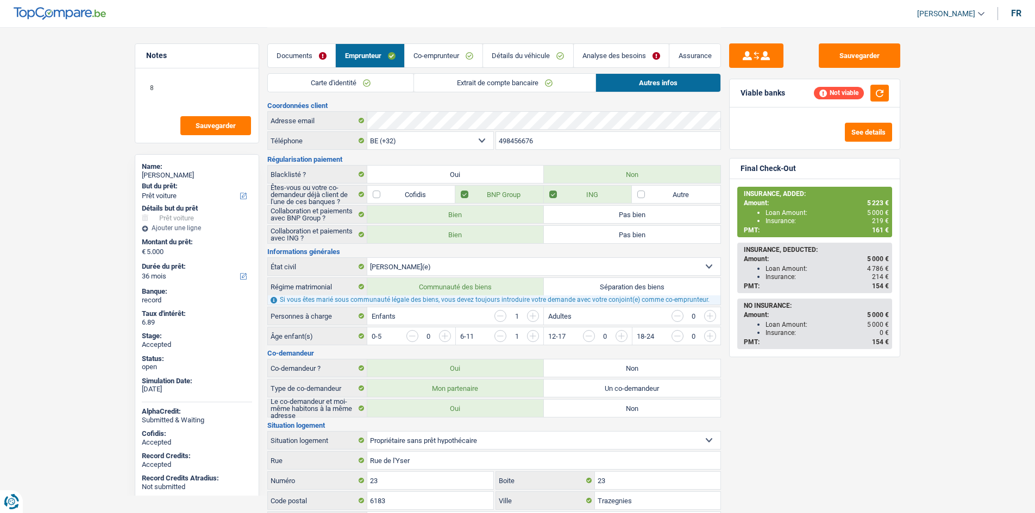
click at [383, 76] on link "Carte d'identité" at bounding box center [341, 83] width 146 height 18
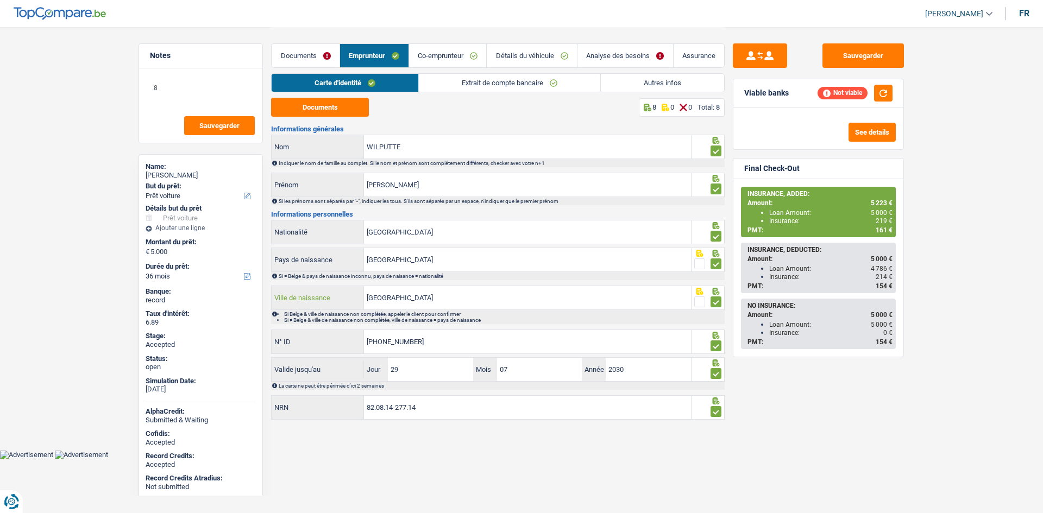
click at [457, 297] on input "Charleroi" at bounding box center [527, 297] width 327 height 23
click at [454, 54] on link "Co-emprunteur" at bounding box center [448, 55] width 78 height 23
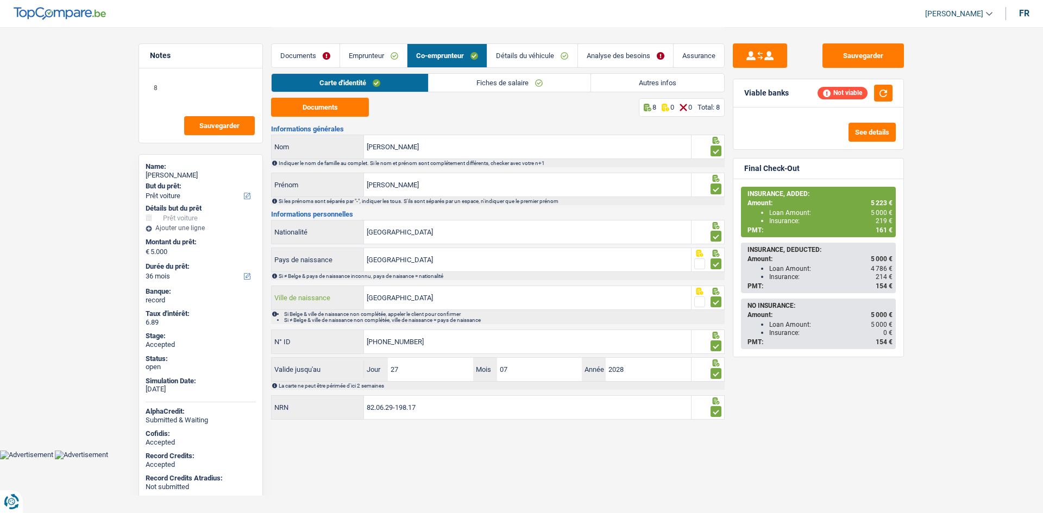
click at [432, 293] on input "La Louvière" at bounding box center [527, 297] width 327 height 23
click at [883, 221] on span "219 €" at bounding box center [884, 221] width 17 height 8
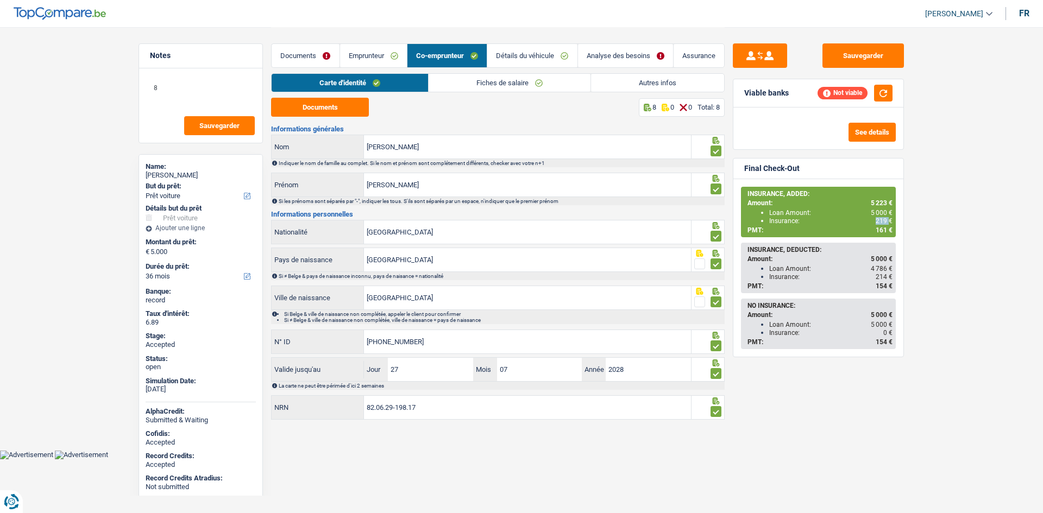
copy span "219"
